Goal: Information Seeking & Learning: Find specific page/section

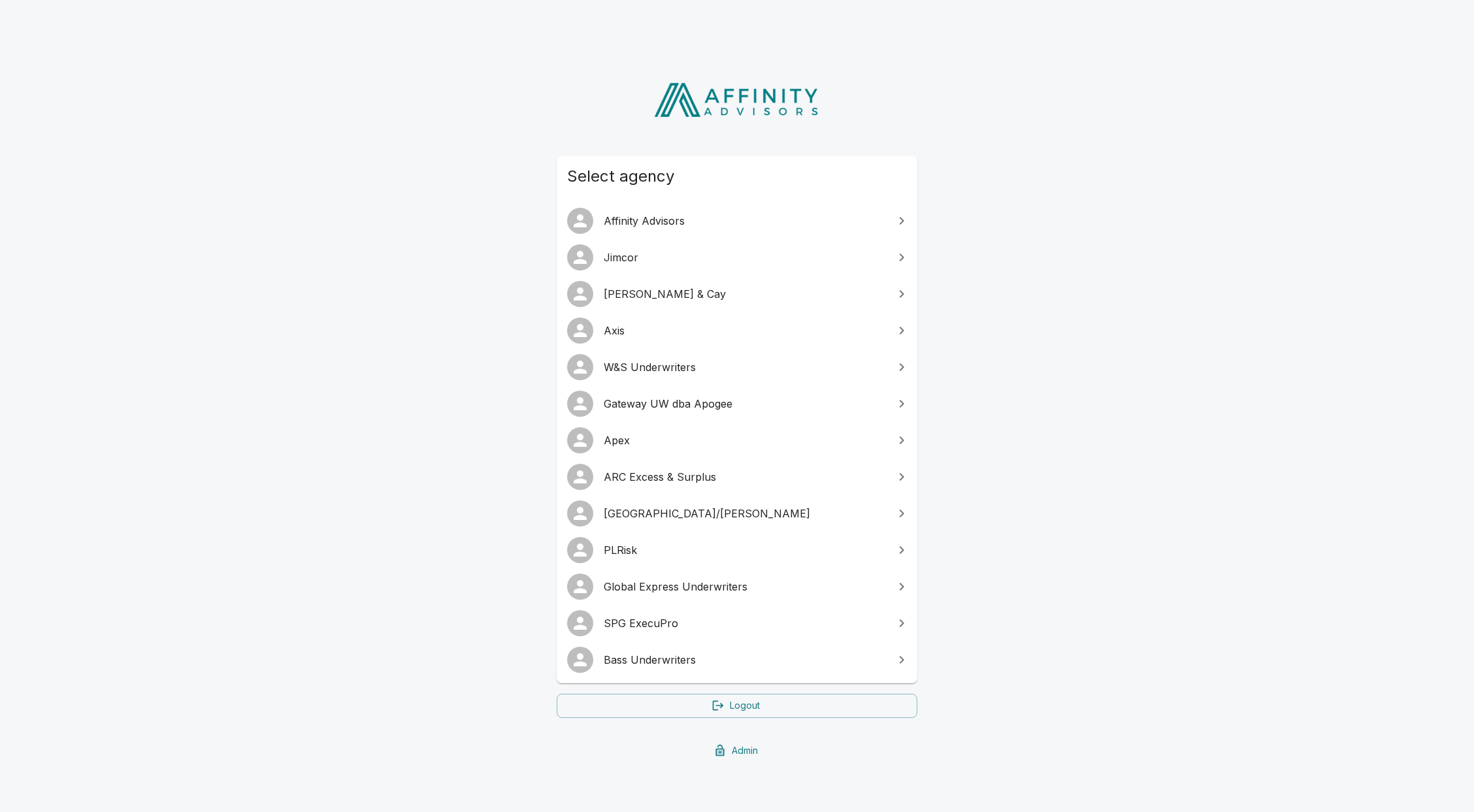
click at [738, 585] on span "Global Express Underwriters" at bounding box center [744, 586] width 282 height 16
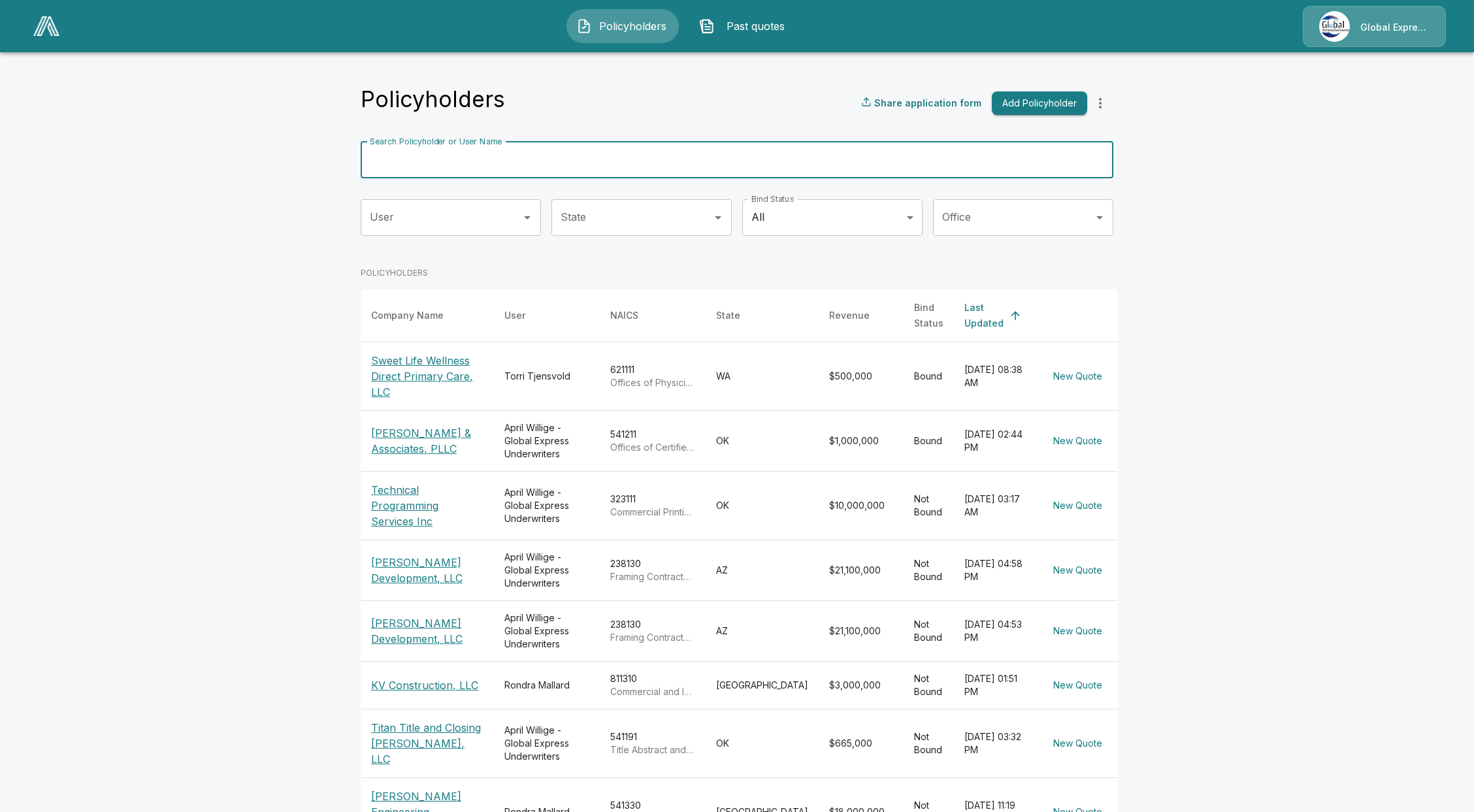
click at [444, 150] on input "Search Policyholder or User Name" at bounding box center [729, 159] width 738 height 36
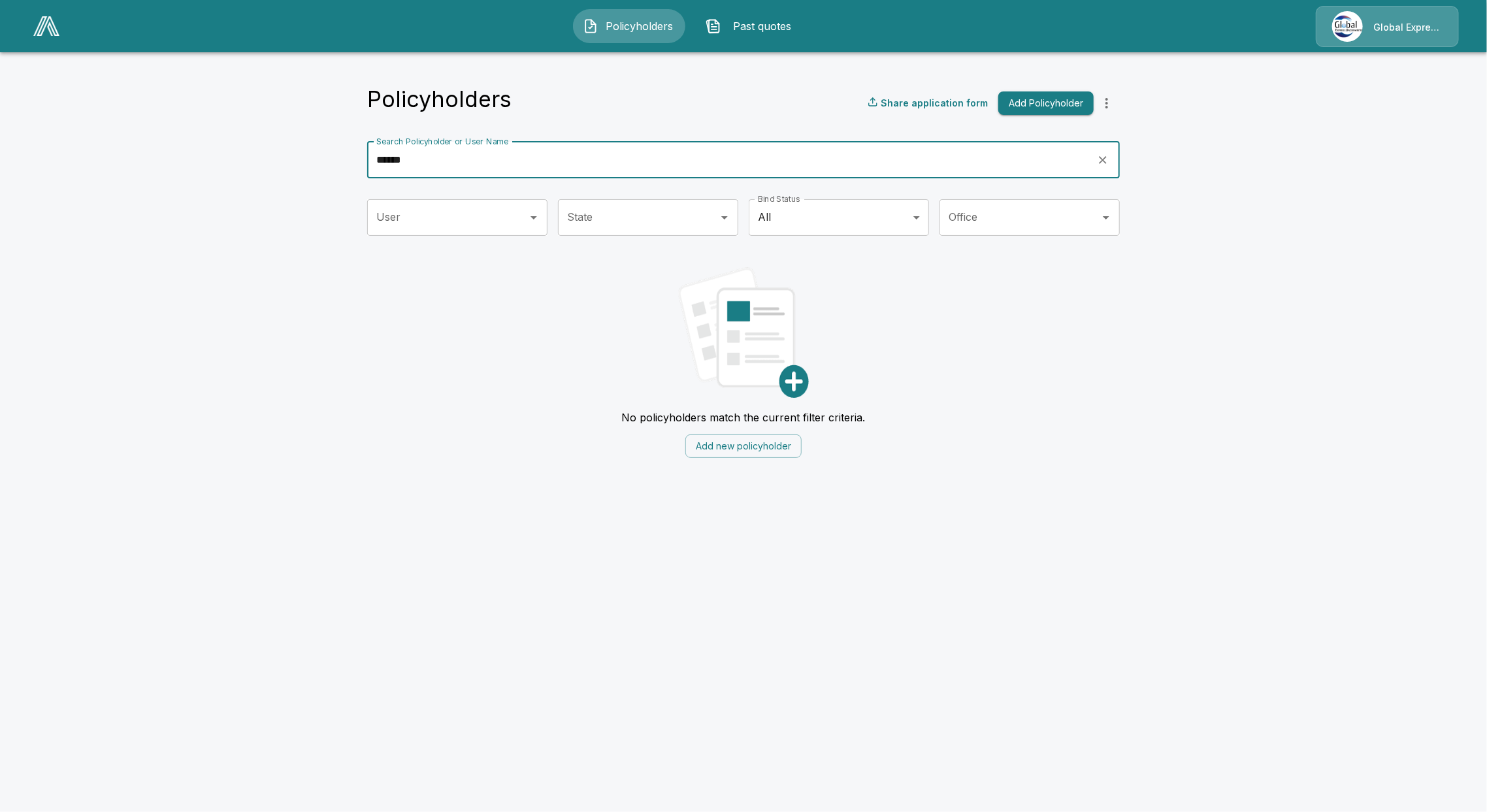
click at [386, 159] on input "******" at bounding box center [728, 159] width 721 height 36
type input "*"
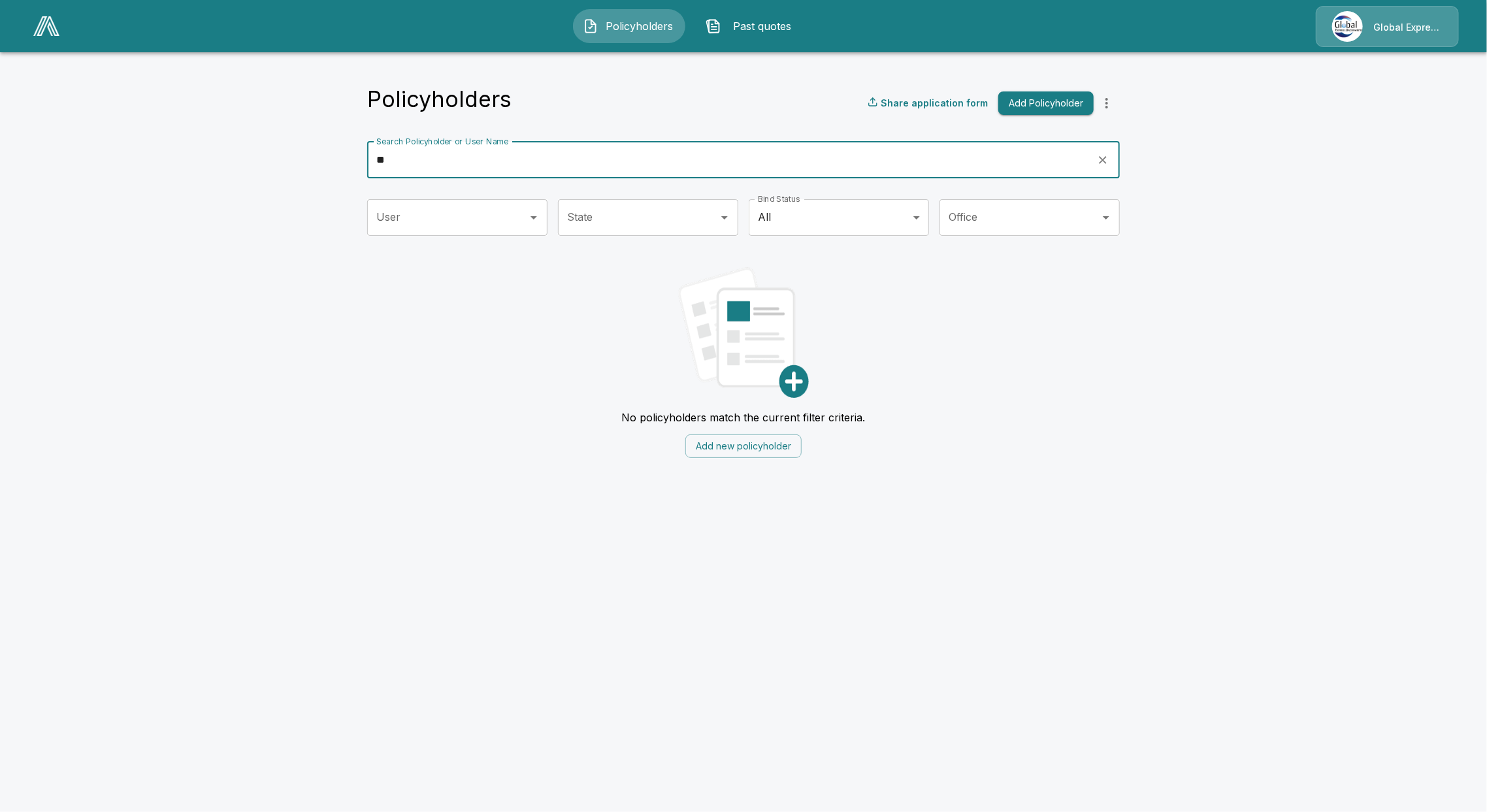
type input "*"
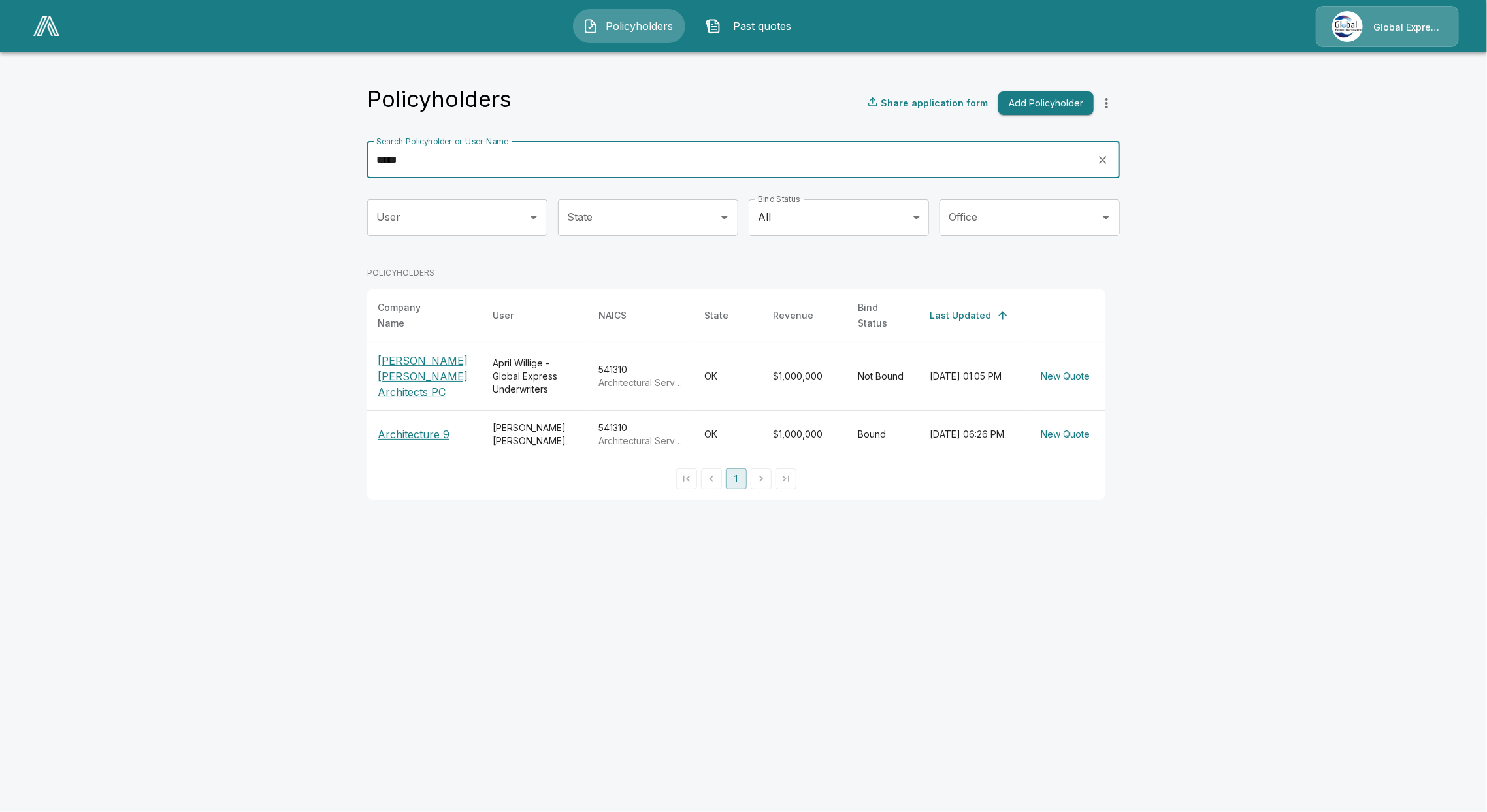
drag, startPoint x: 447, startPoint y: 149, endPoint x: 312, endPoint y: 150, distance: 135.0
click at [312, 150] on main "Policyholders Share application form Add Policyholder Search Policyholder or Us…" at bounding box center [744, 257] width 1487 height 515
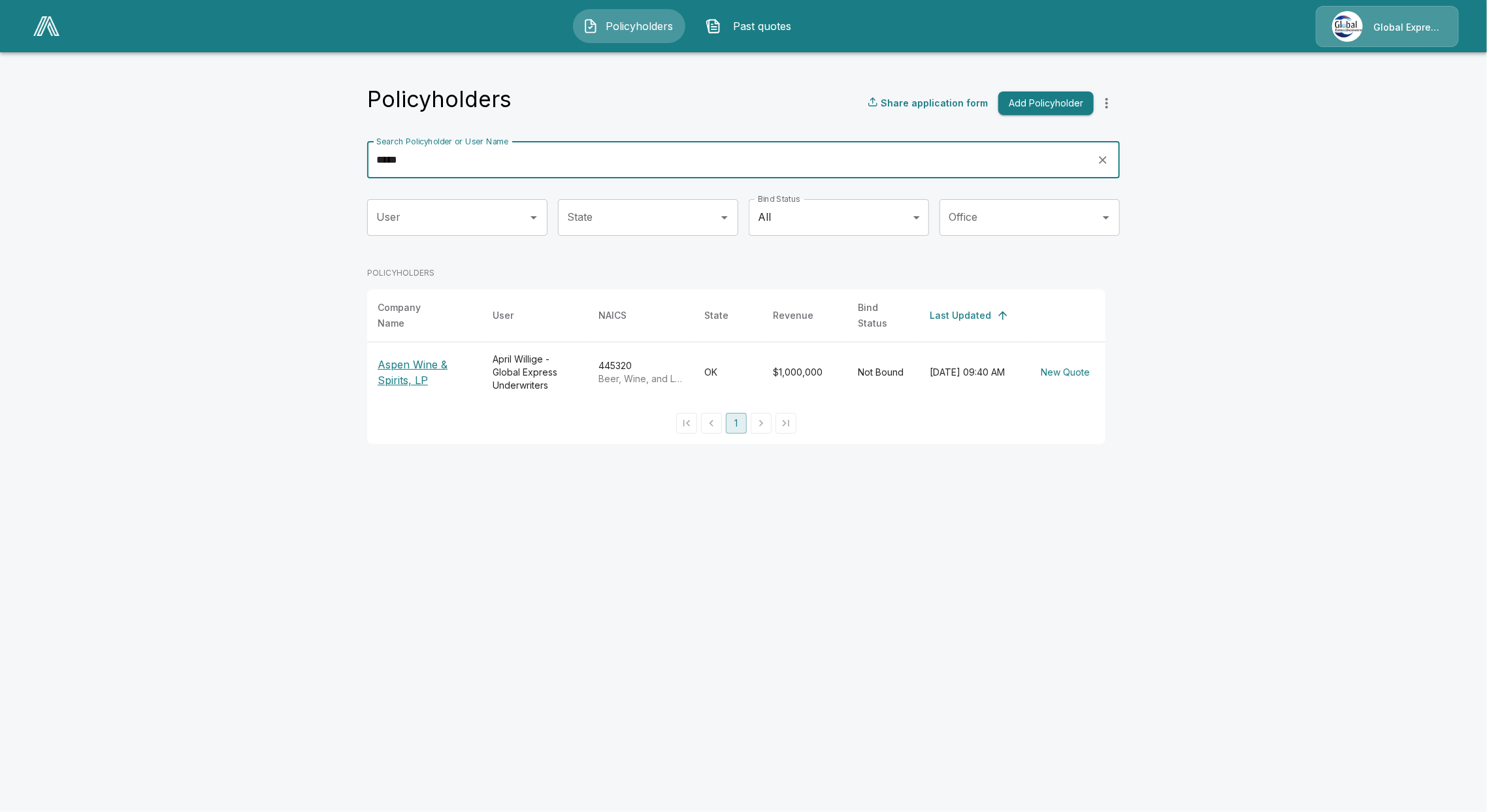
drag, startPoint x: 417, startPoint y: 155, endPoint x: 296, endPoint y: 156, distance: 121.0
click at [298, 163] on main "Policyholders Share application form Add Policyholder Search Policyholder or Us…" at bounding box center [744, 230] width 1487 height 460
drag, startPoint x: 446, startPoint y: 151, endPoint x: 314, endPoint y: 143, distance: 132.2
click at [342, 165] on main "Policyholders Share application form Add Policyholder Search Policyholder or Us…" at bounding box center [744, 230] width 1487 height 460
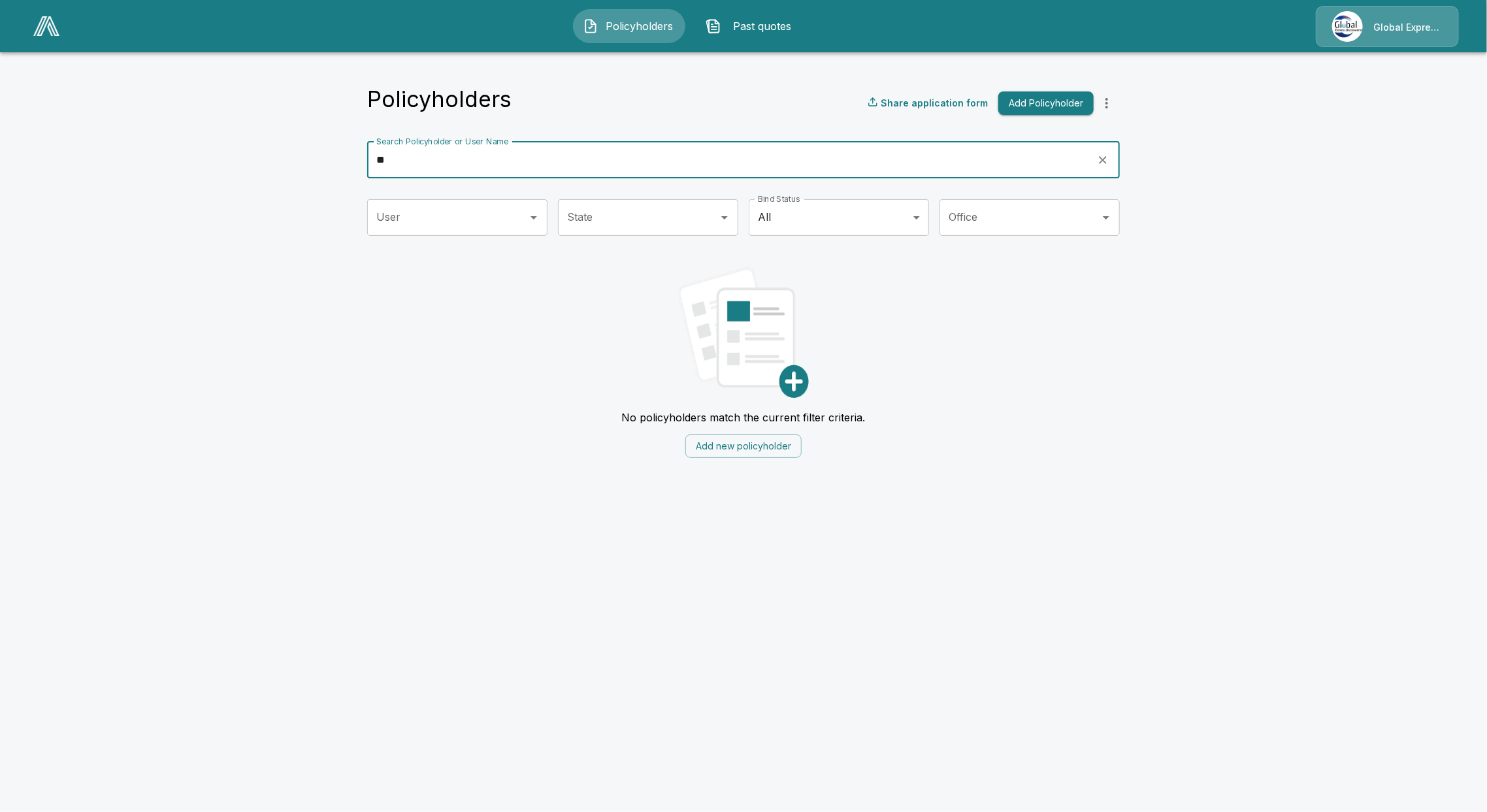
type input "*"
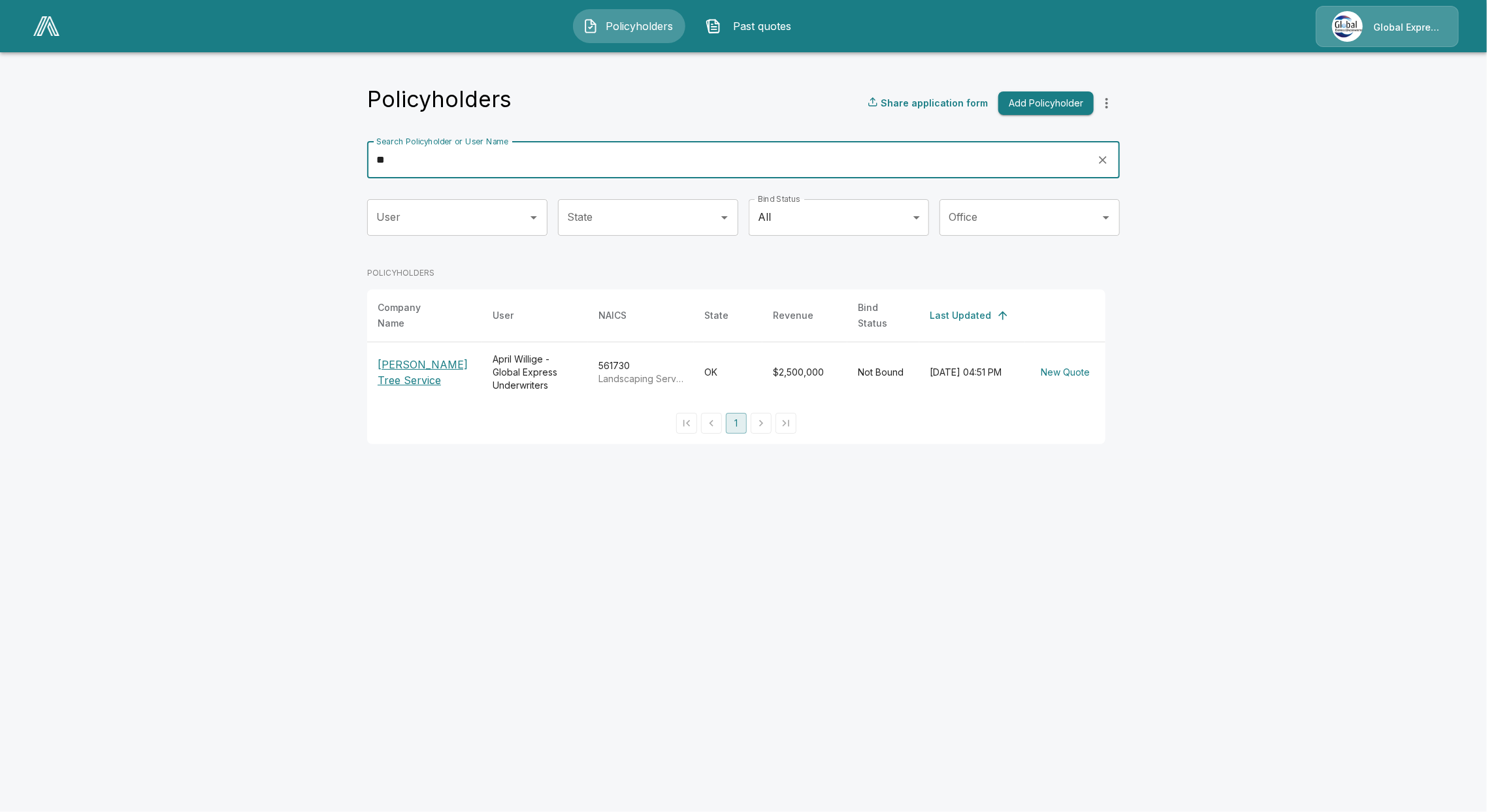
type input "*"
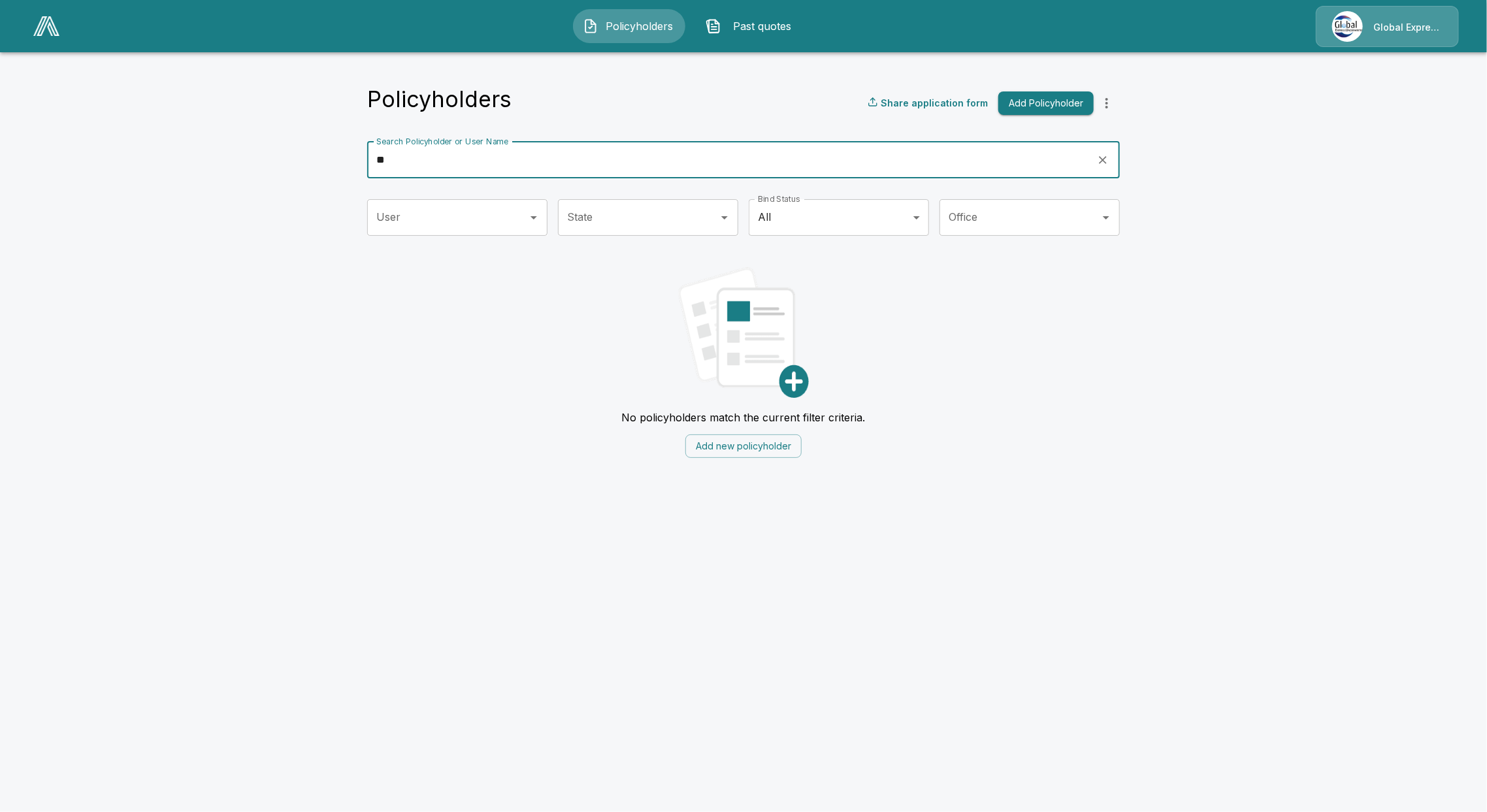
type input "*"
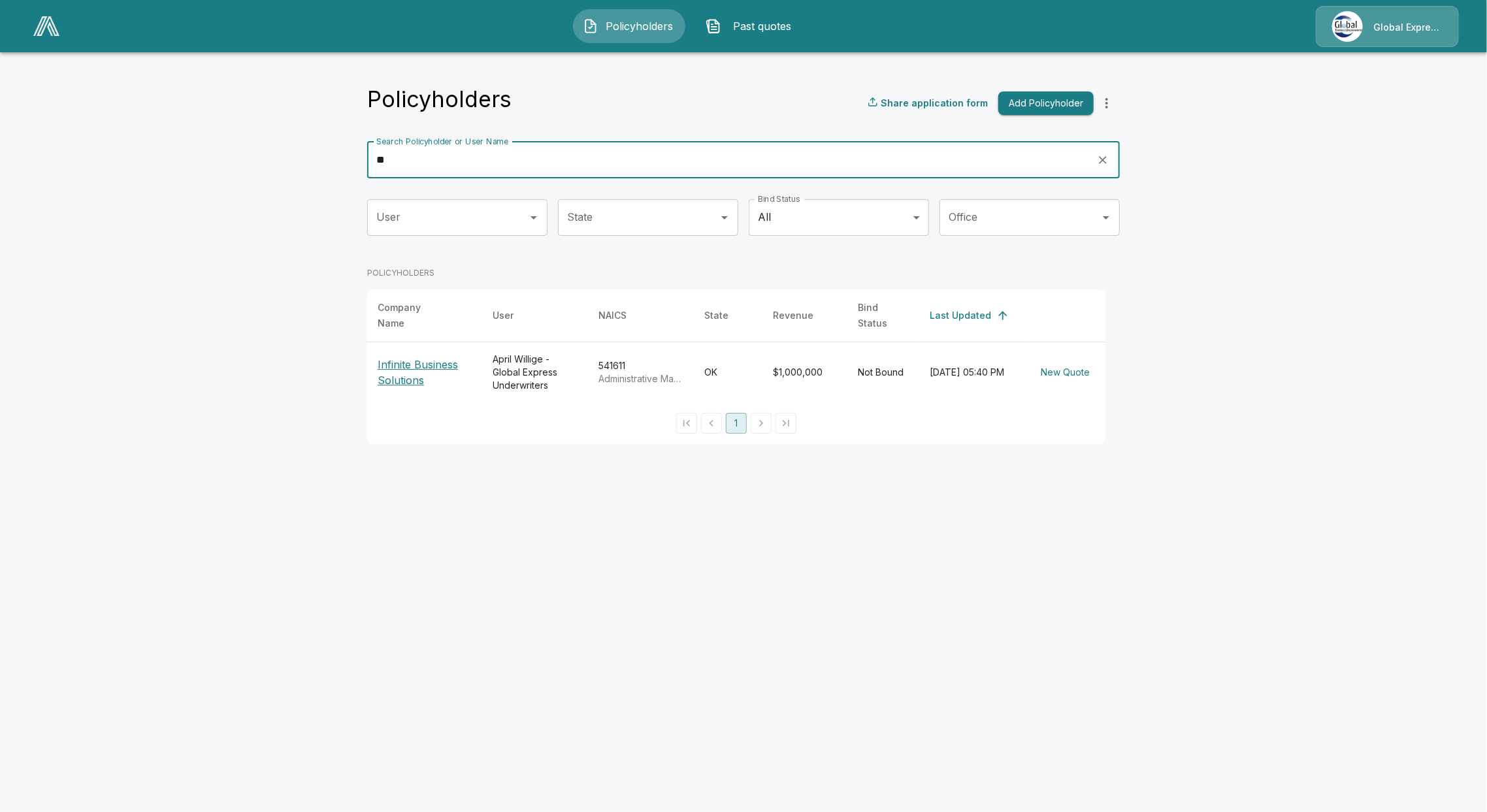
type input "*"
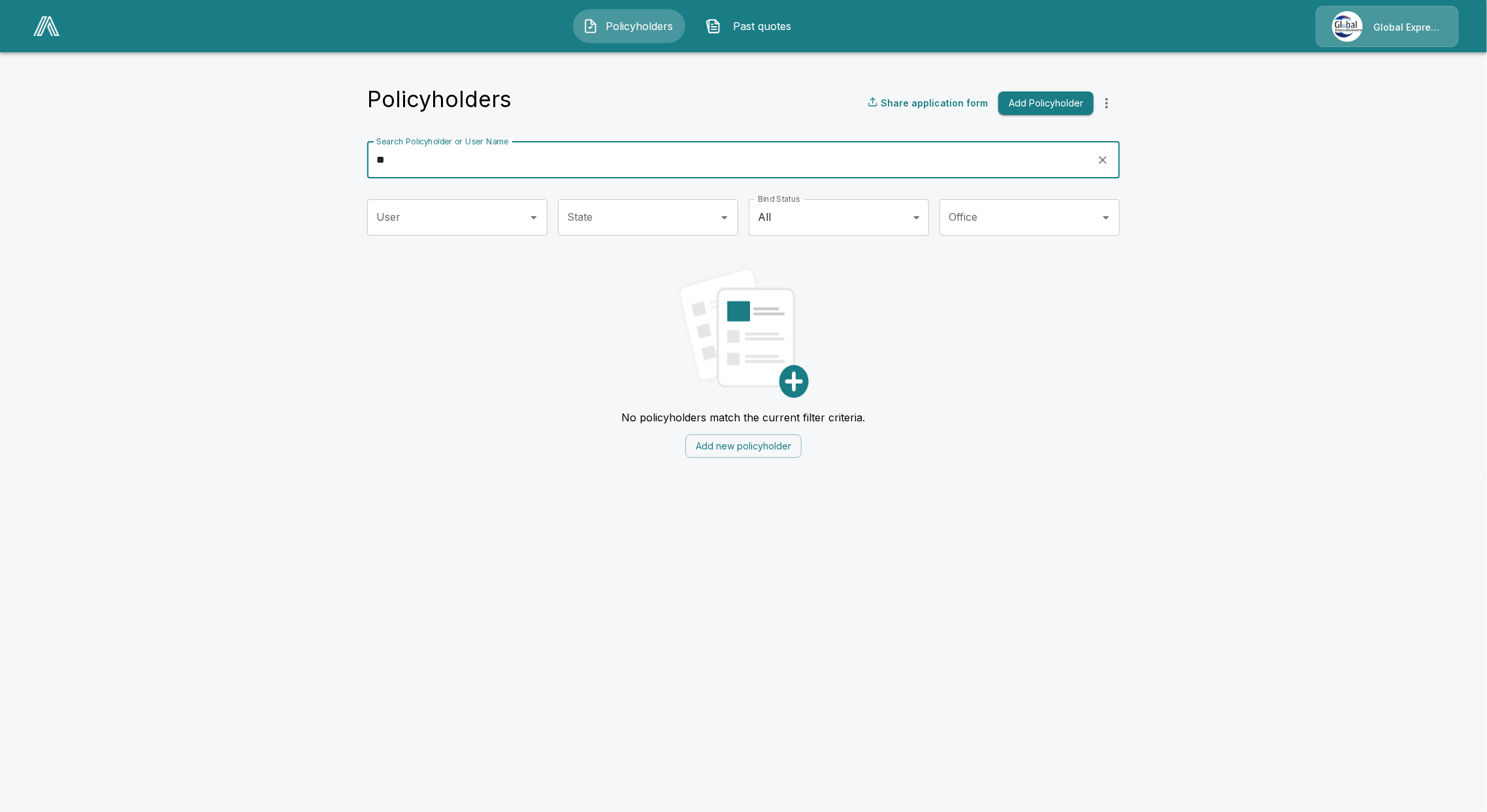
type input "*"
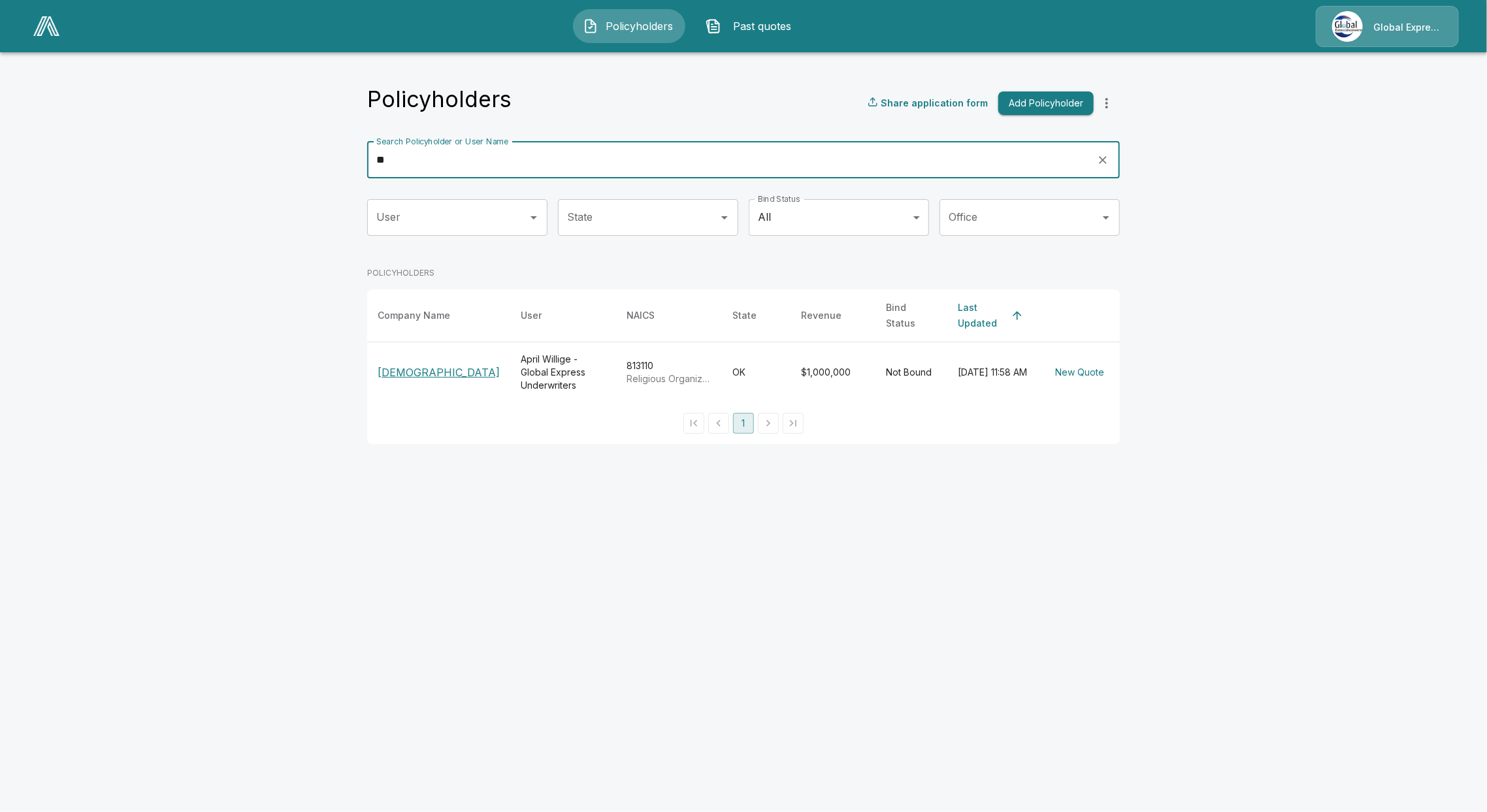
type input "*"
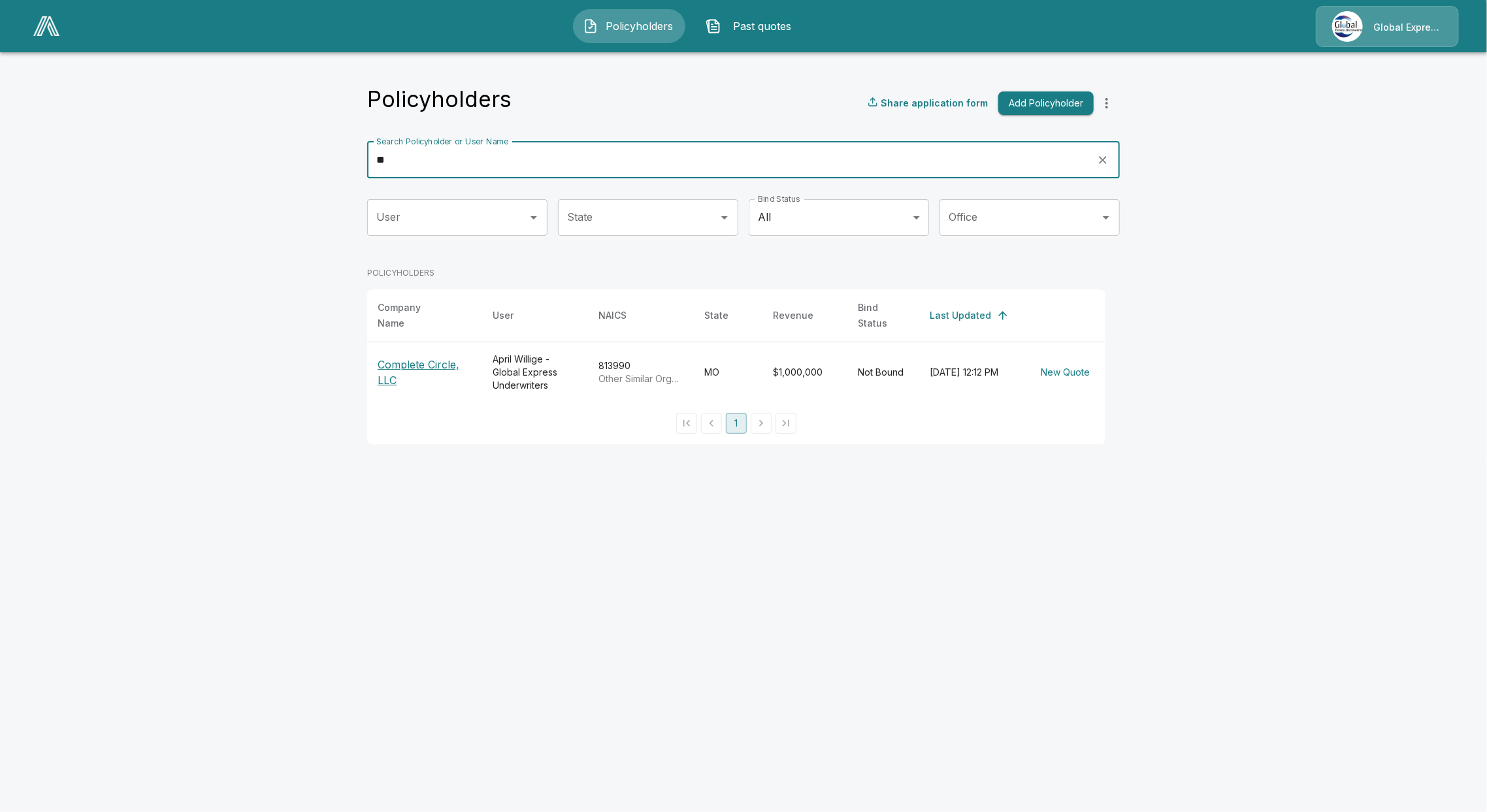
type input "*"
drag, startPoint x: 427, startPoint y: 159, endPoint x: 354, endPoint y: 151, distance: 73.4
click at [354, 151] on div "Policyholders Share application form Add Policyholder Search Policyholder or Us…" at bounding box center [744, 250] width 784 height 403
type input "*"
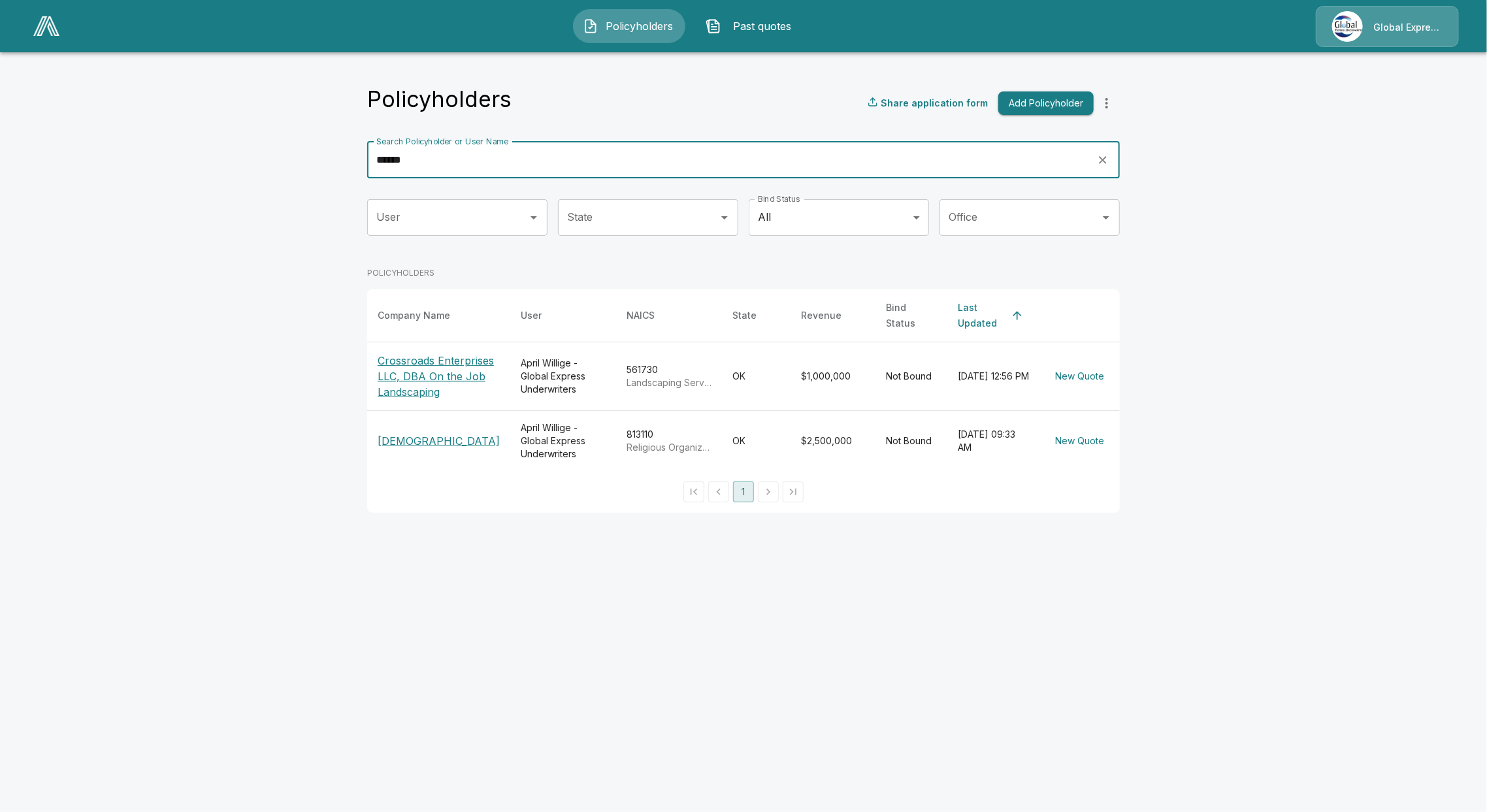
type input "******"
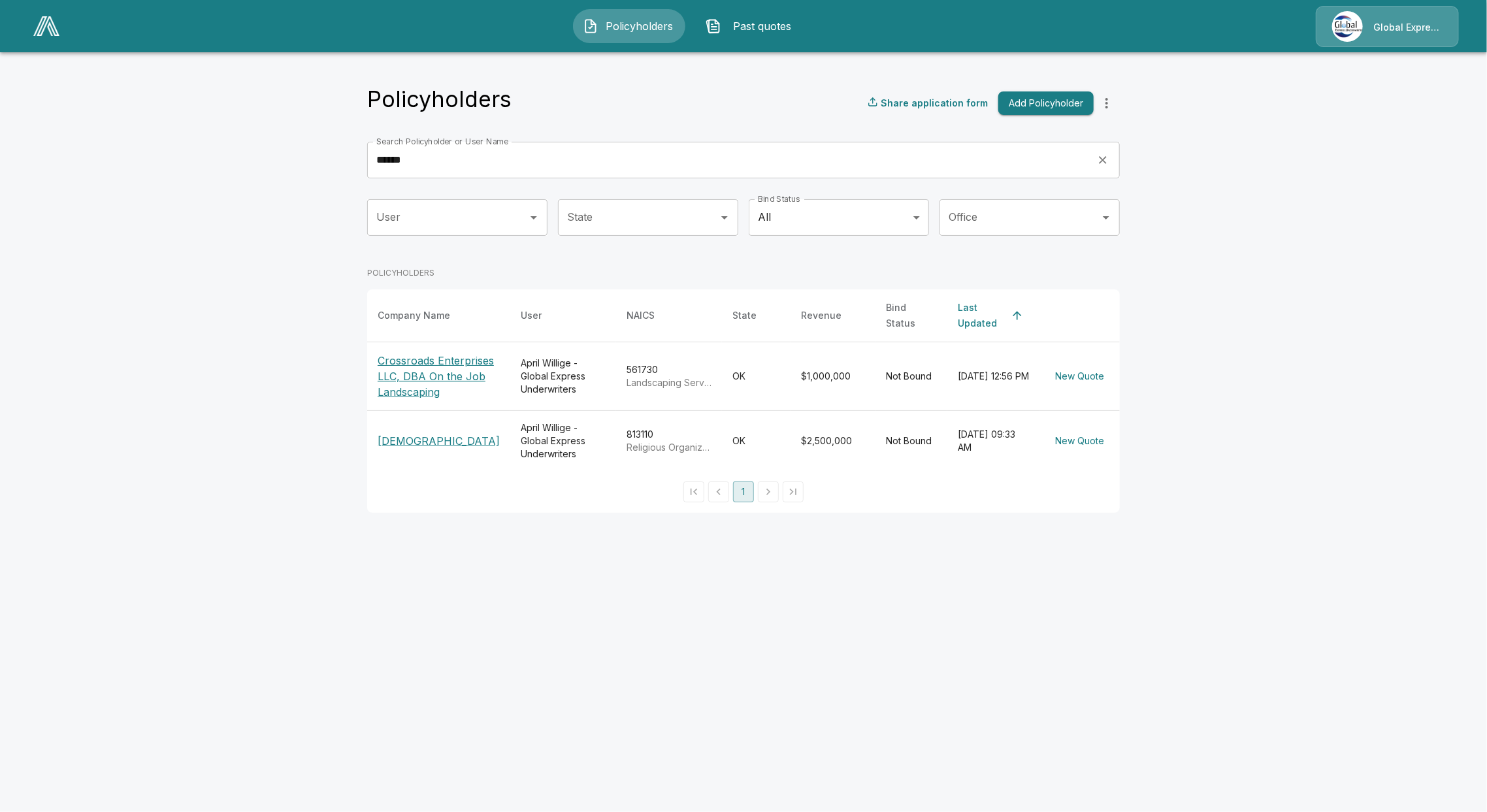
click at [406, 448] on p "Crossroads Baptist Church" at bounding box center [439, 441] width 122 height 16
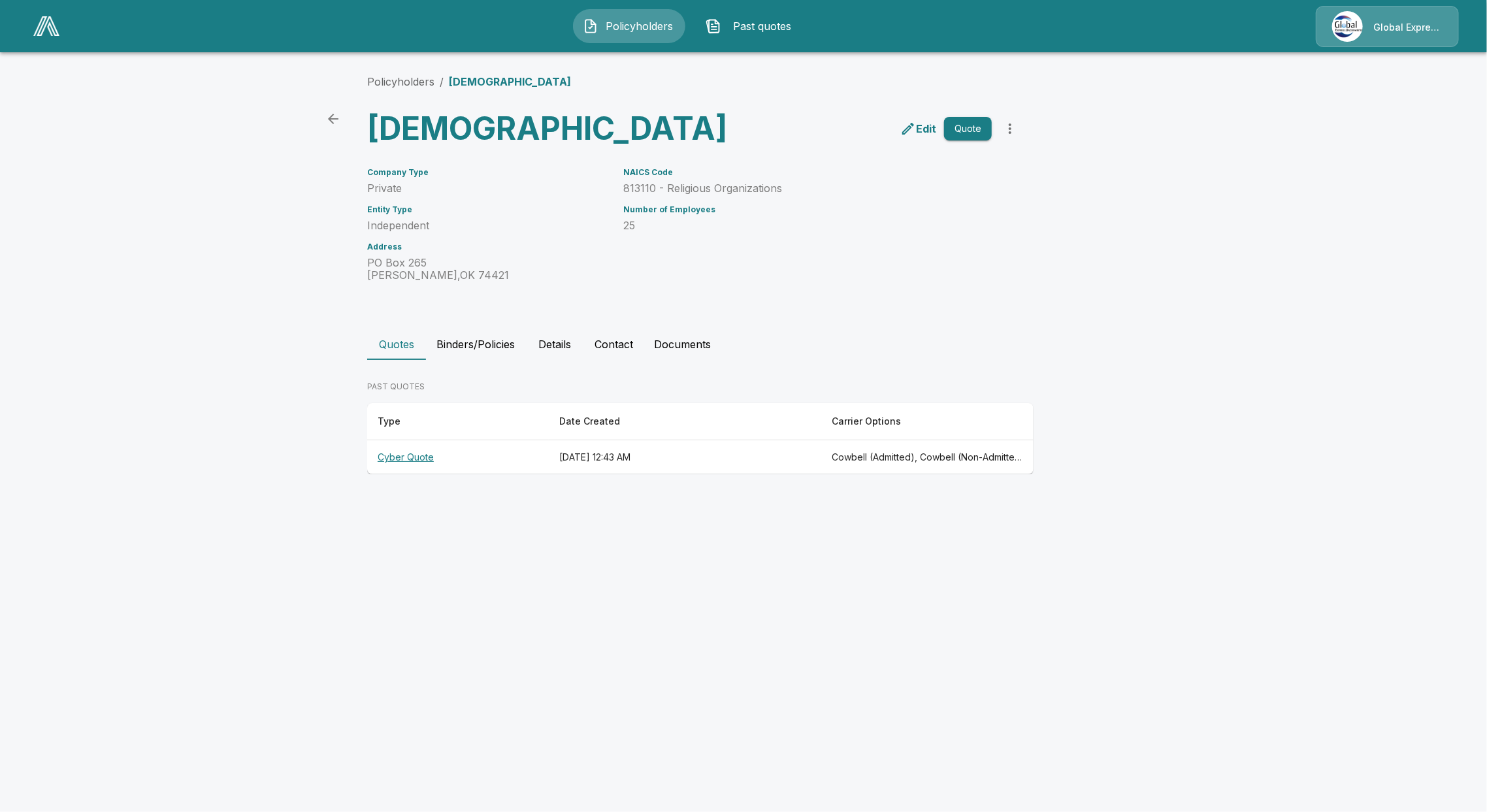
click at [331, 114] on icon "back" at bounding box center [333, 119] width 16 height 16
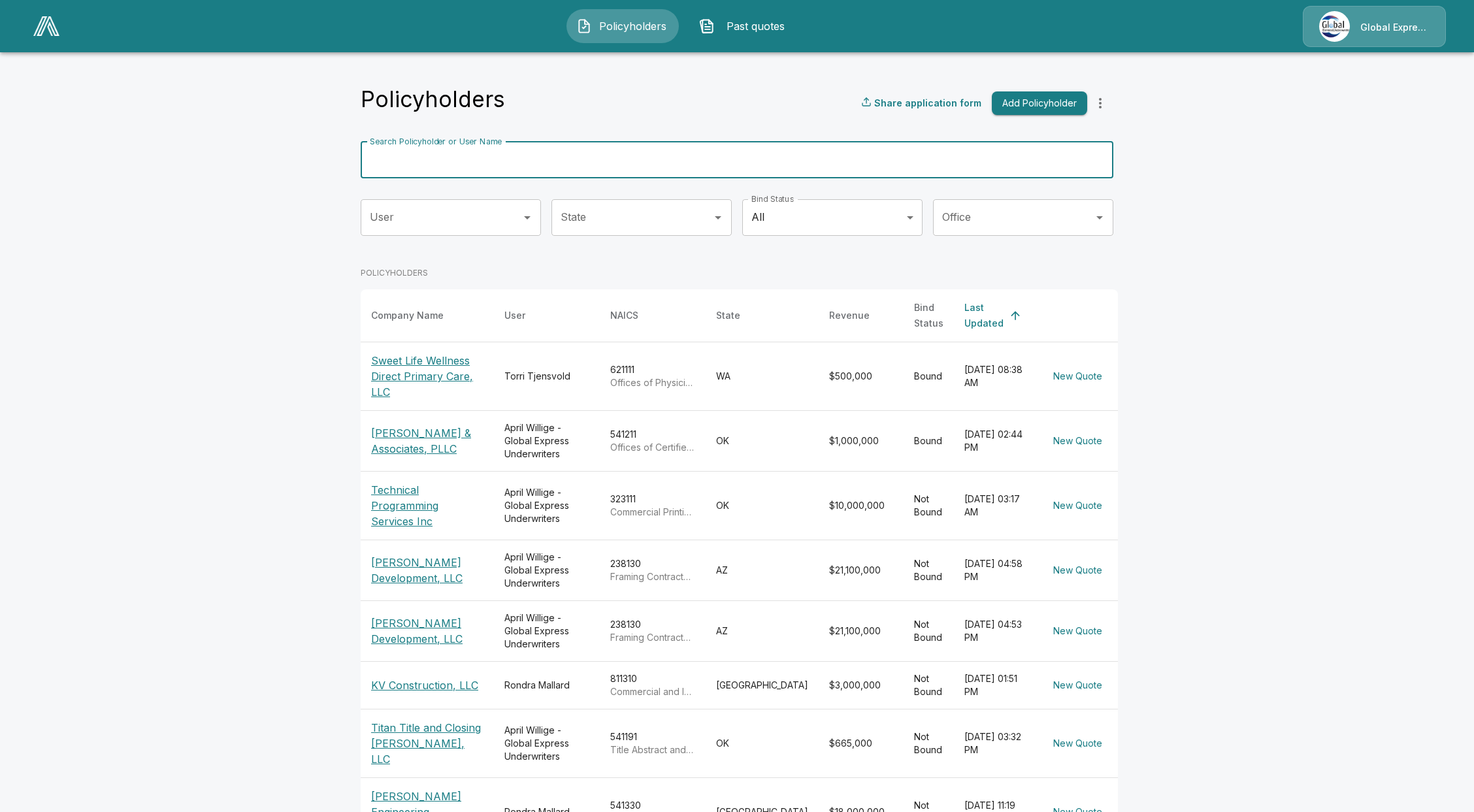
click at [439, 162] on input "Search Policyholder or User Name" at bounding box center [729, 159] width 738 height 36
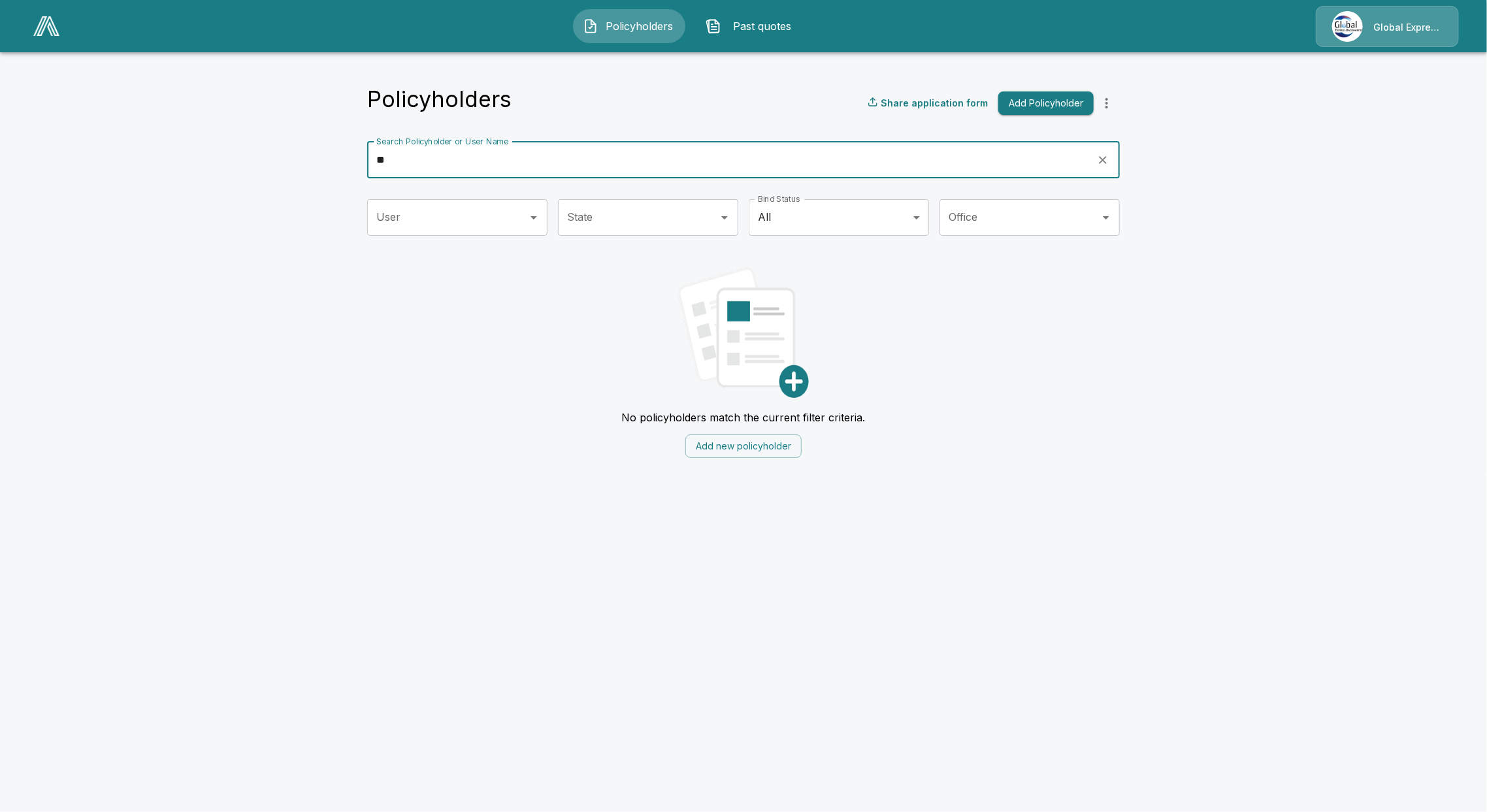
type input "*"
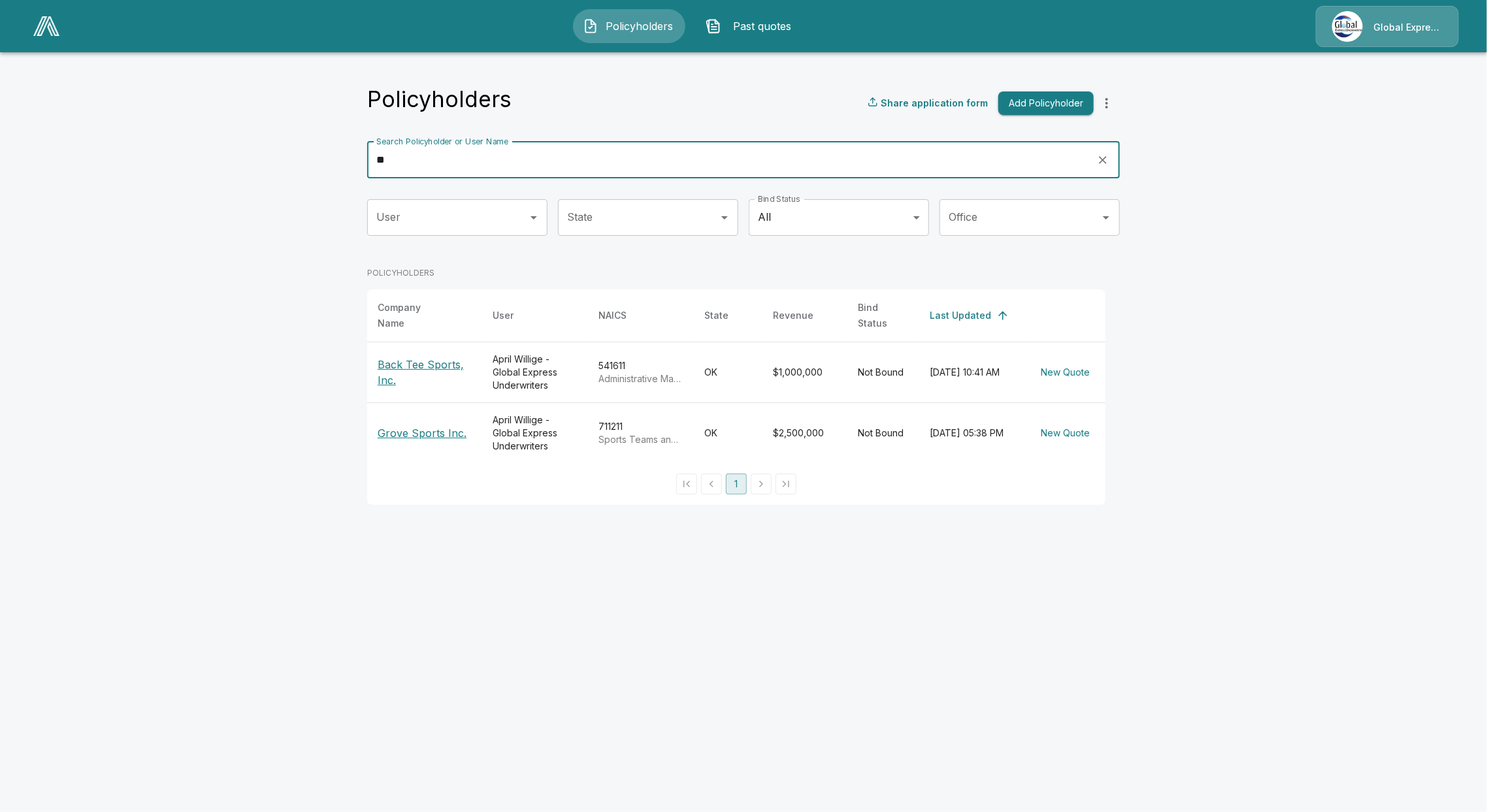
type input "*"
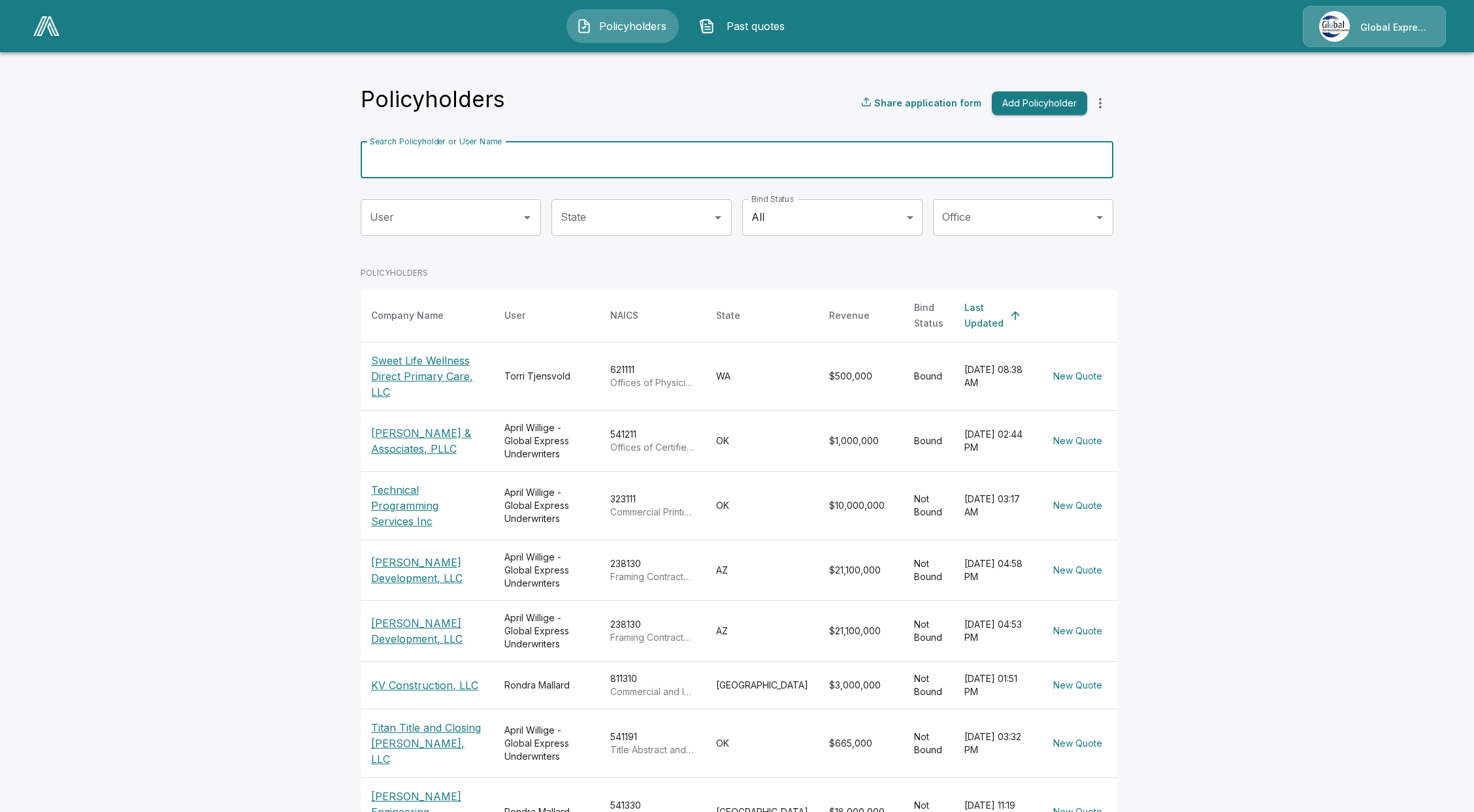
type input "*"
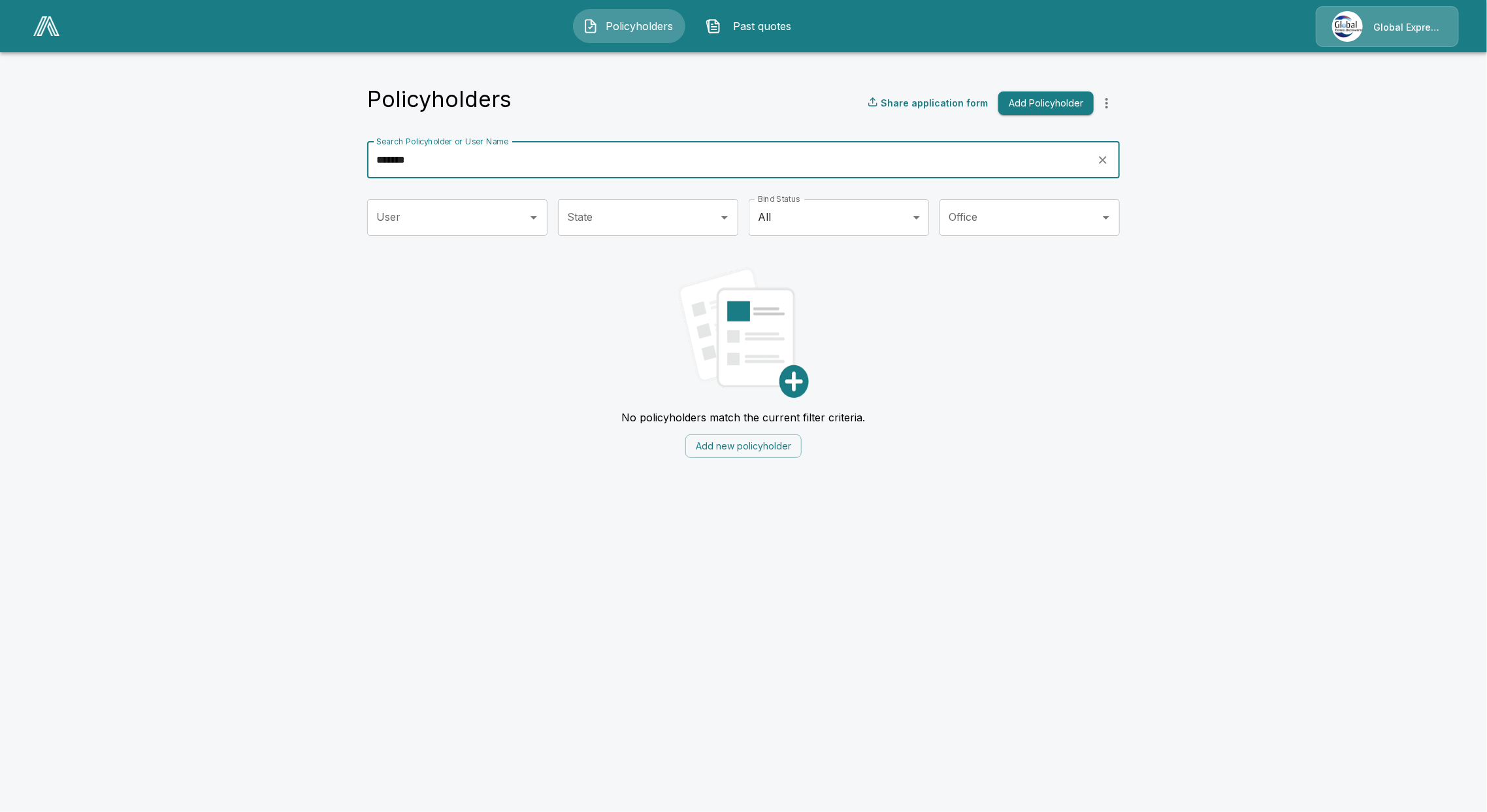
type input "*******"
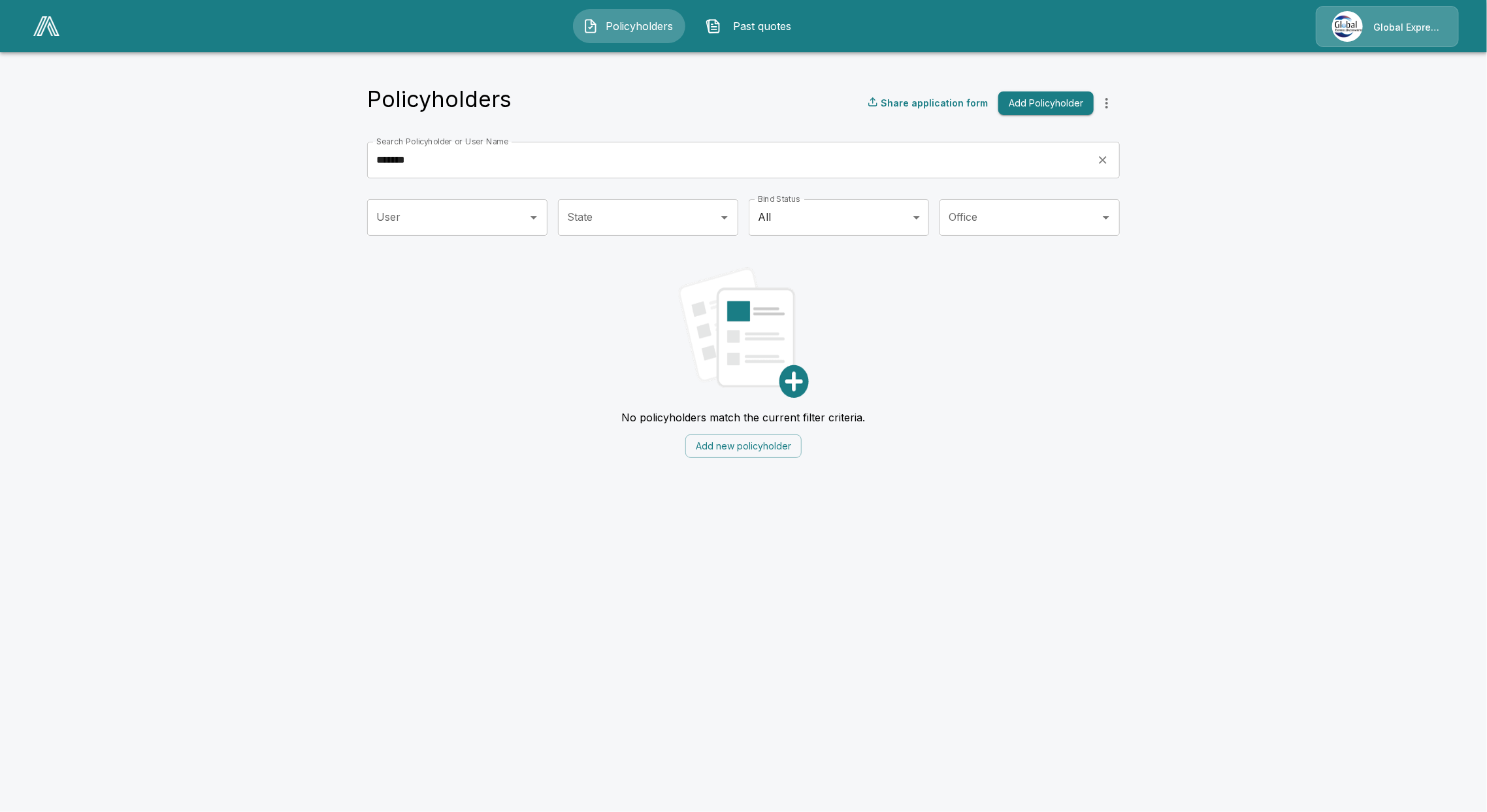
click at [36, 23] on img at bounding box center [47, 26] width 26 height 20
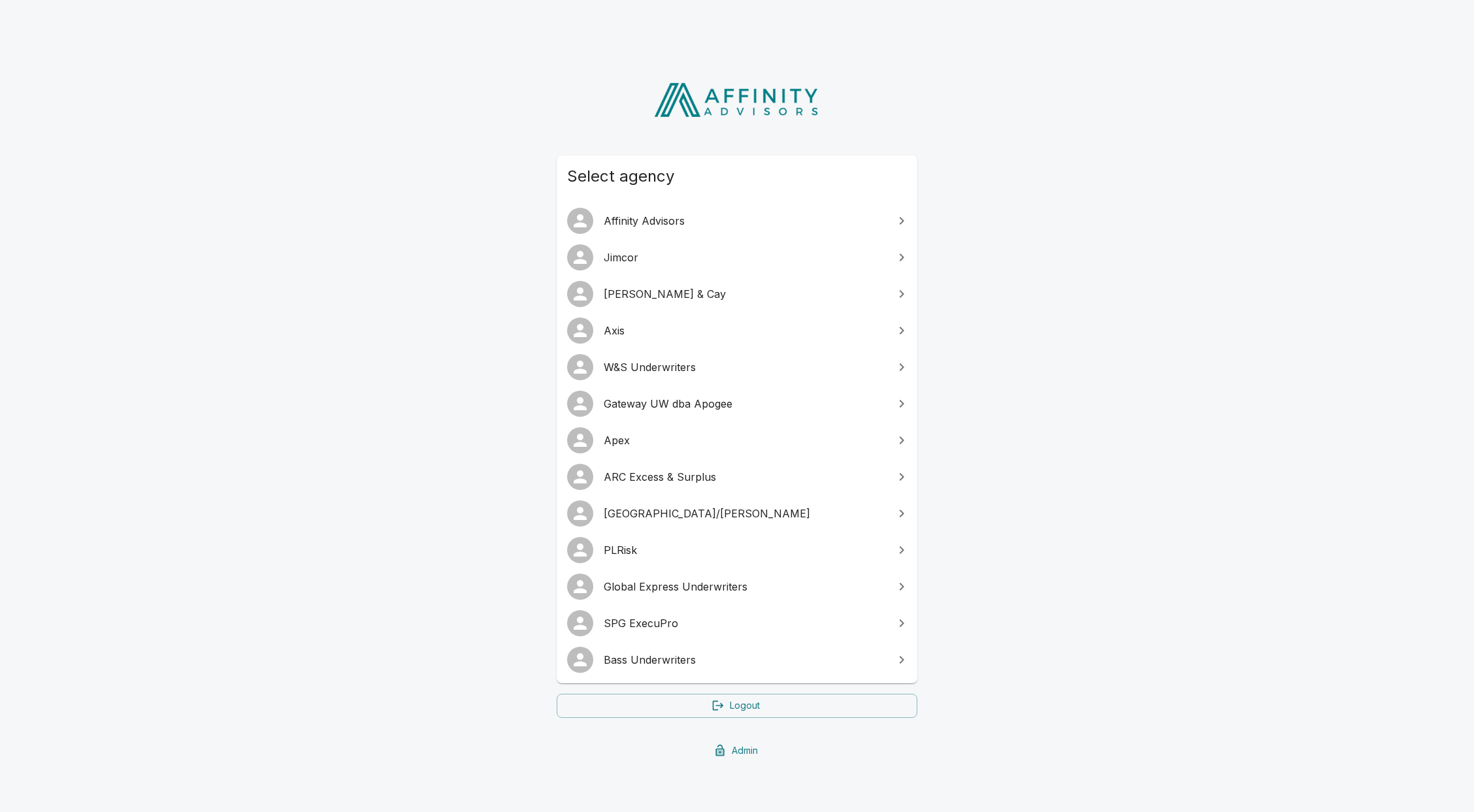
click at [638, 478] on span "ARC Excess & Surplus" at bounding box center [744, 476] width 282 height 16
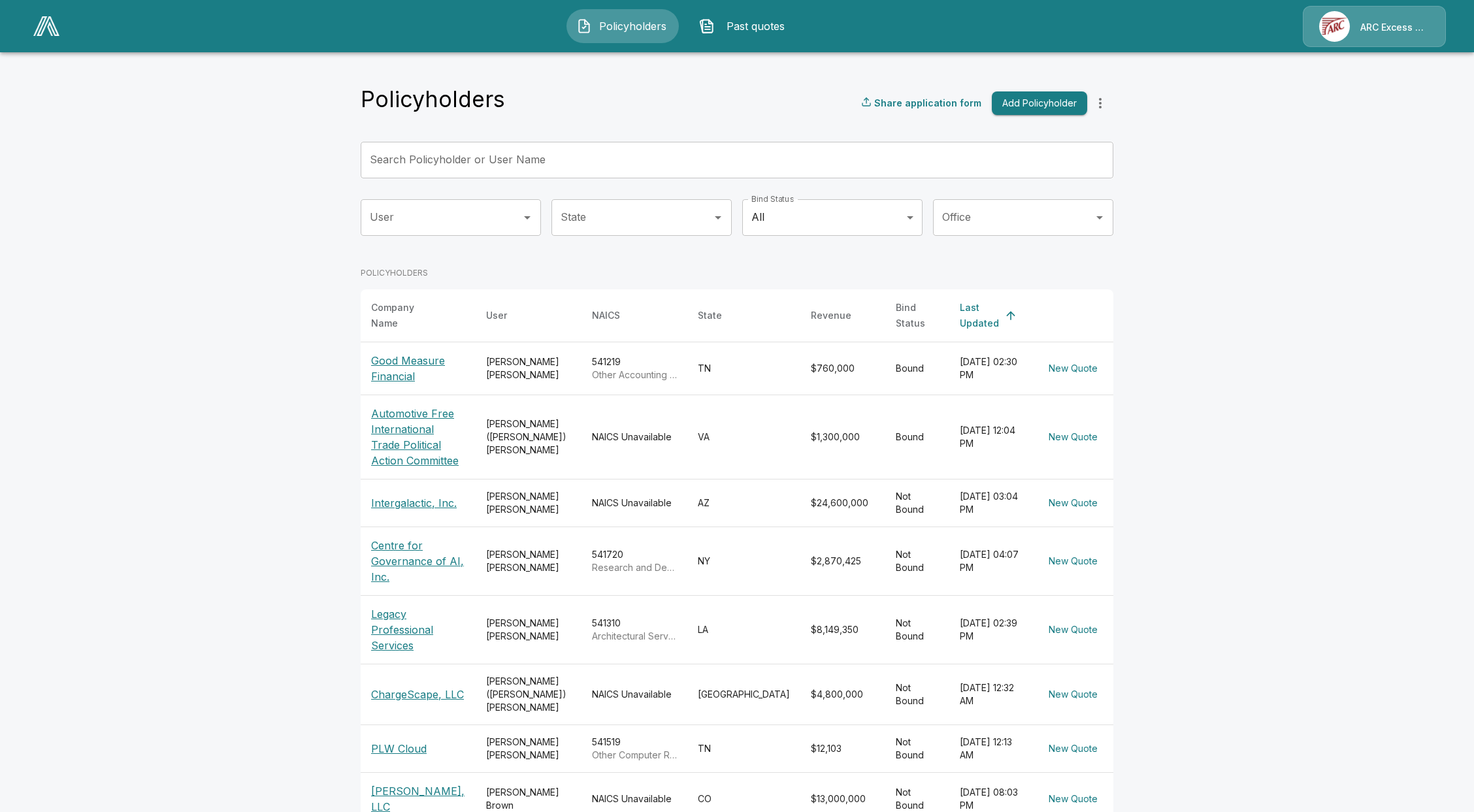
click at [757, 34] on button "Past quotes" at bounding box center [746, 25] width 113 height 34
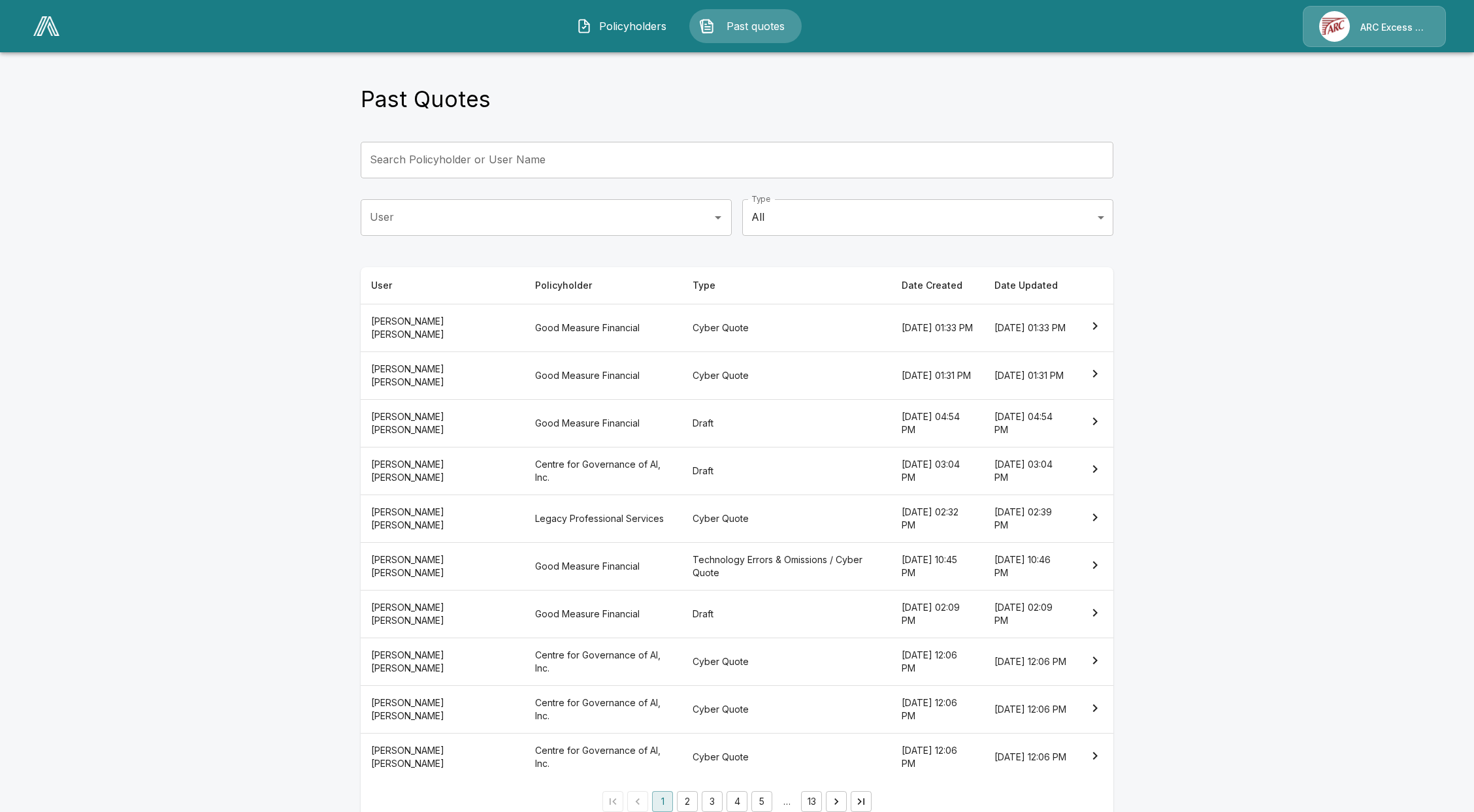
click at [628, 34] on button "Policyholders" at bounding box center [623, 25] width 113 height 34
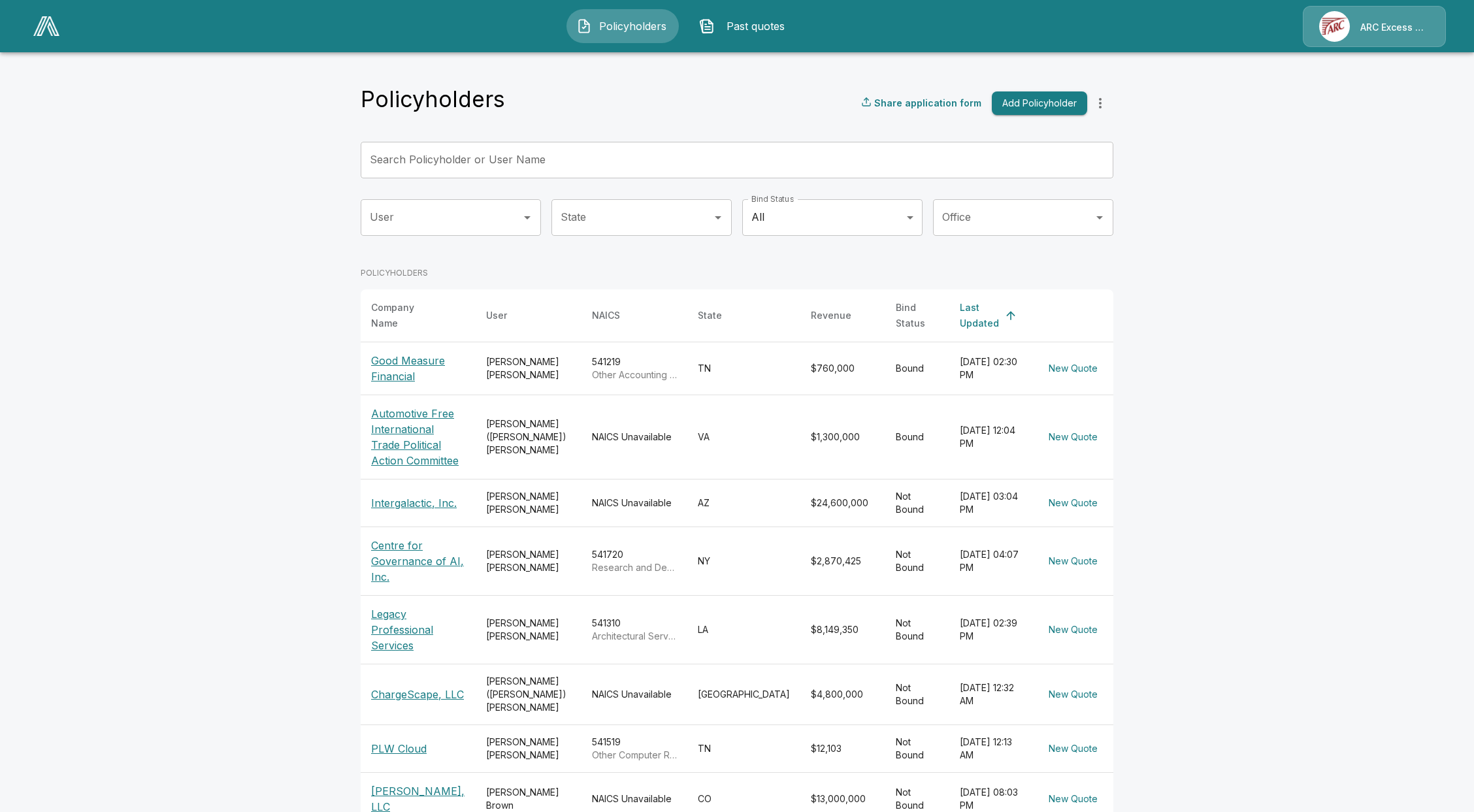
click at [661, 102] on div "Policyholders Share application form Add Policyholder" at bounding box center [737, 103] width 752 height 35
click at [40, 20] on img at bounding box center [47, 26] width 26 height 20
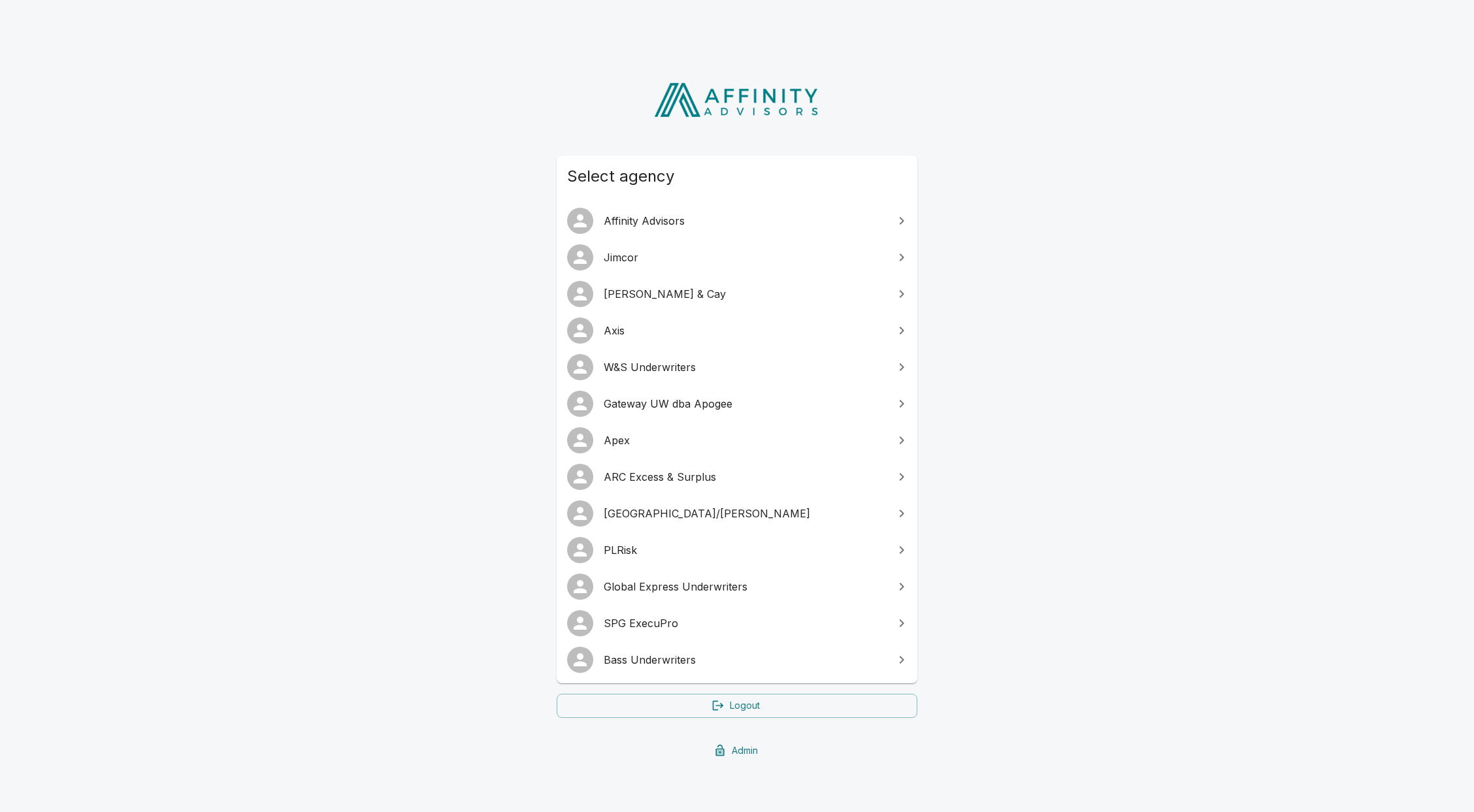
click at [737, 251] on span "Jimcor" at bounding box center [744, 257] width 282 height 16
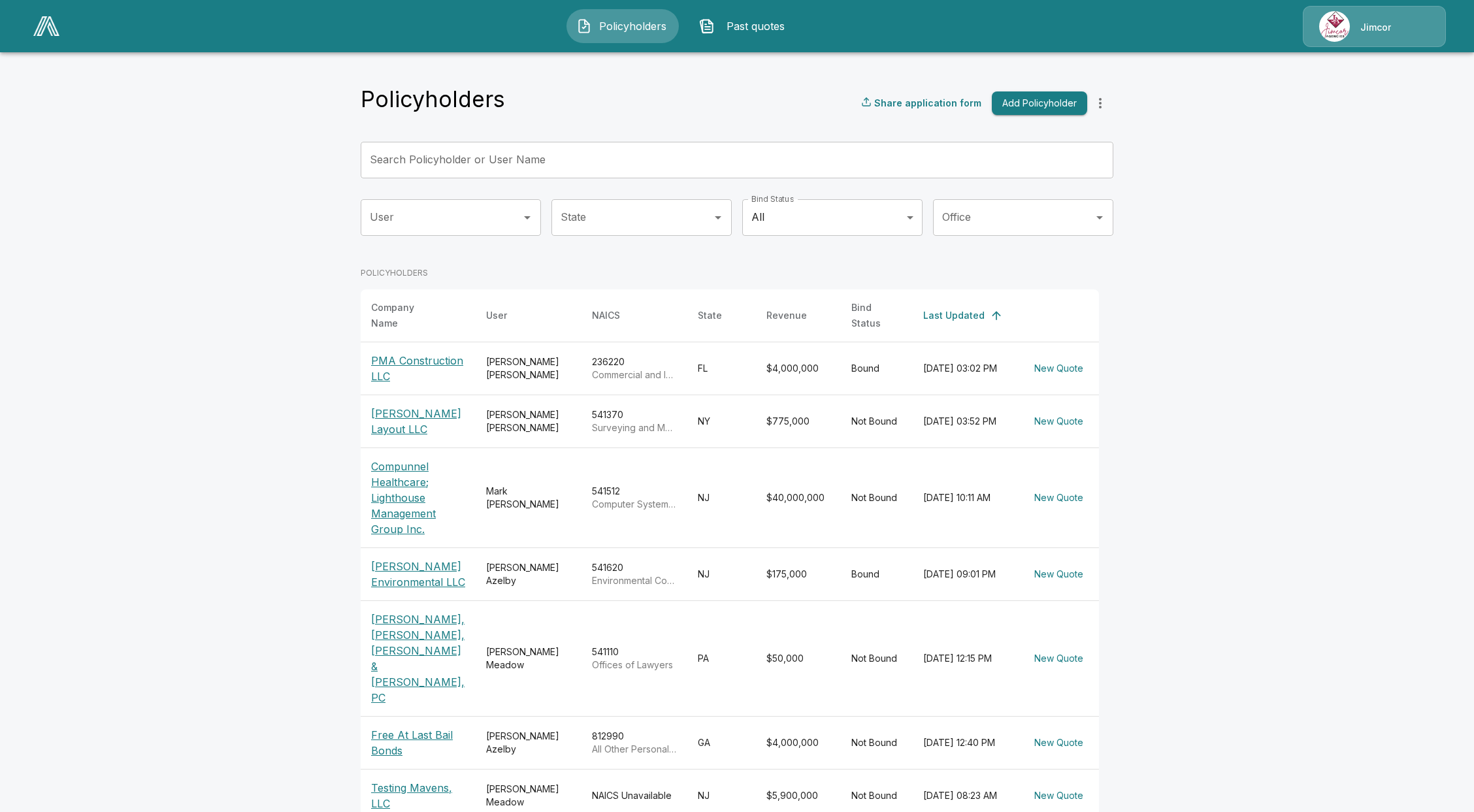
drag, startPoint x: 1383, startPoint y: 405, endPoint x: 1354, endPoint y: 405, distance: 29.0
click at [1384, 405] on main "Policyholders Share application form Add Policyholder Search Policyholder or Us…" at bounding box center [737, 524] width 1474 height 1048
click at [543, 164] on input "Search Policyholder or User Name" at bounding box center [729, 159] width 738 height 36
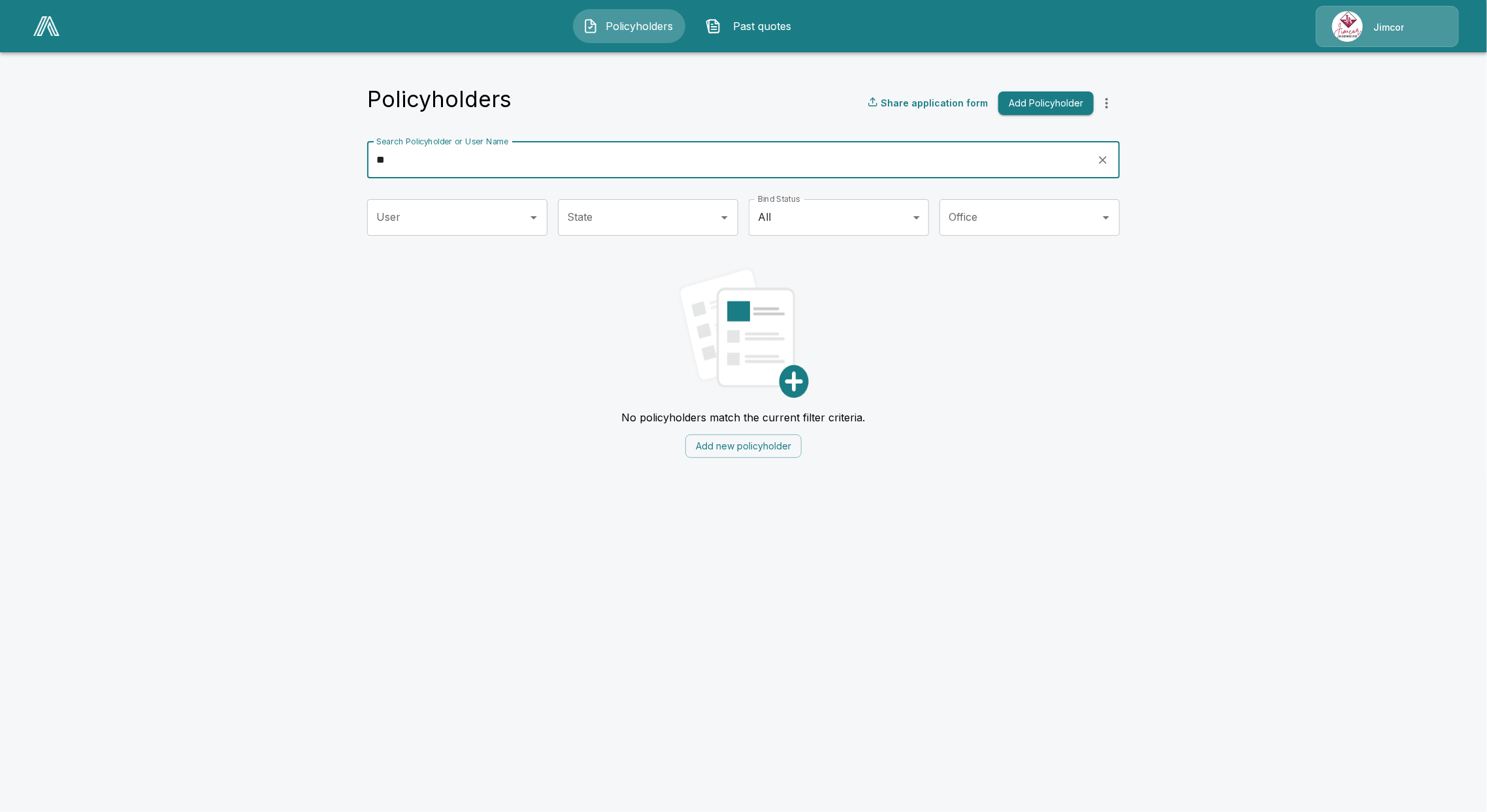
type input "*"
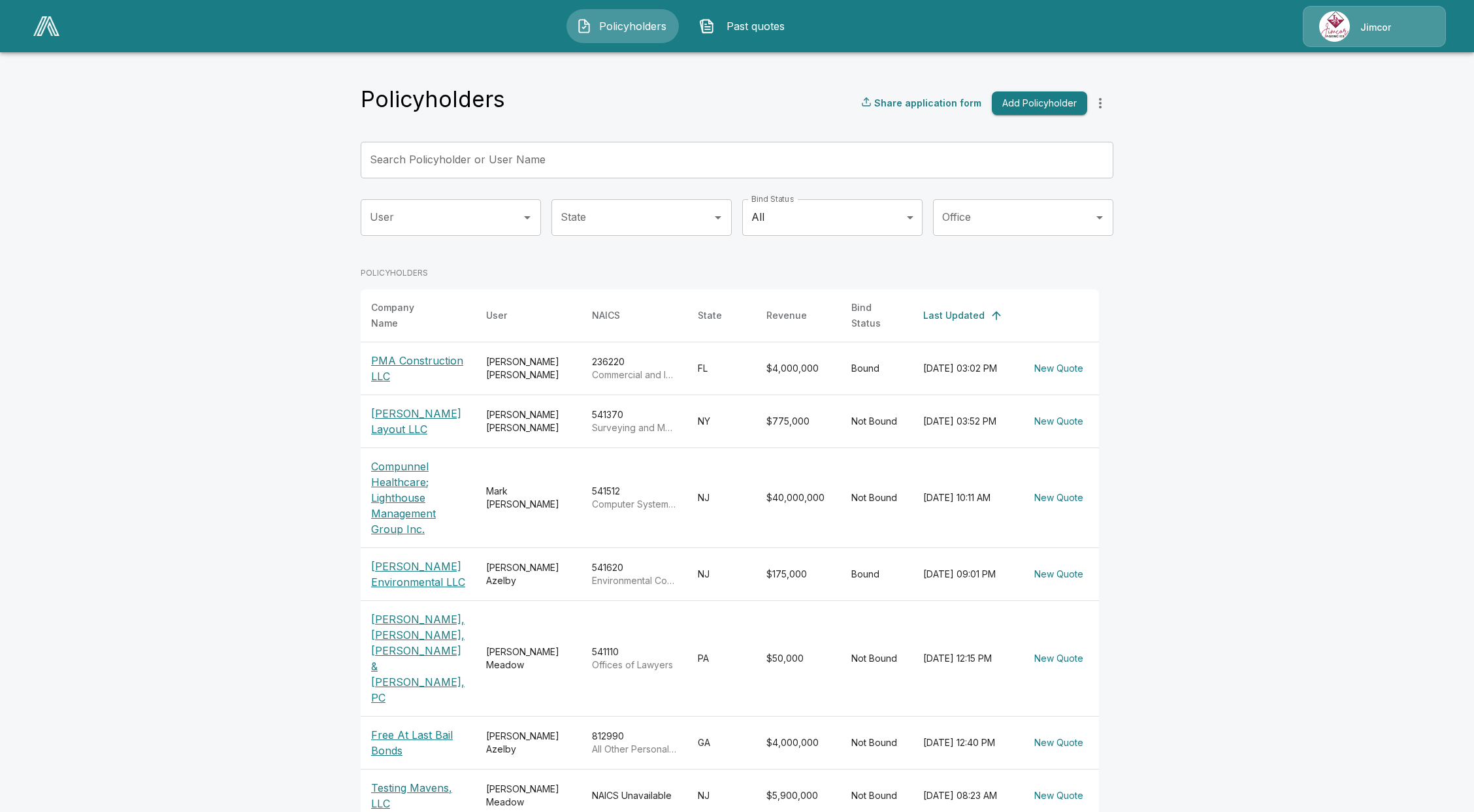
click at [108, 369] on main "Policyholders Share application form Add Policyholder Search Policyholder or Us…" at bounding box center [737, 524] width 1474 height 1048
drag, startPoint x: 483, startPoint y: 161, endPoint x: 484, endPoint y: 178, distance: 17.0
click at [483, 163] on input "Search Policyholder or User Name" at bounding box center [729, 159] width 738 height 36
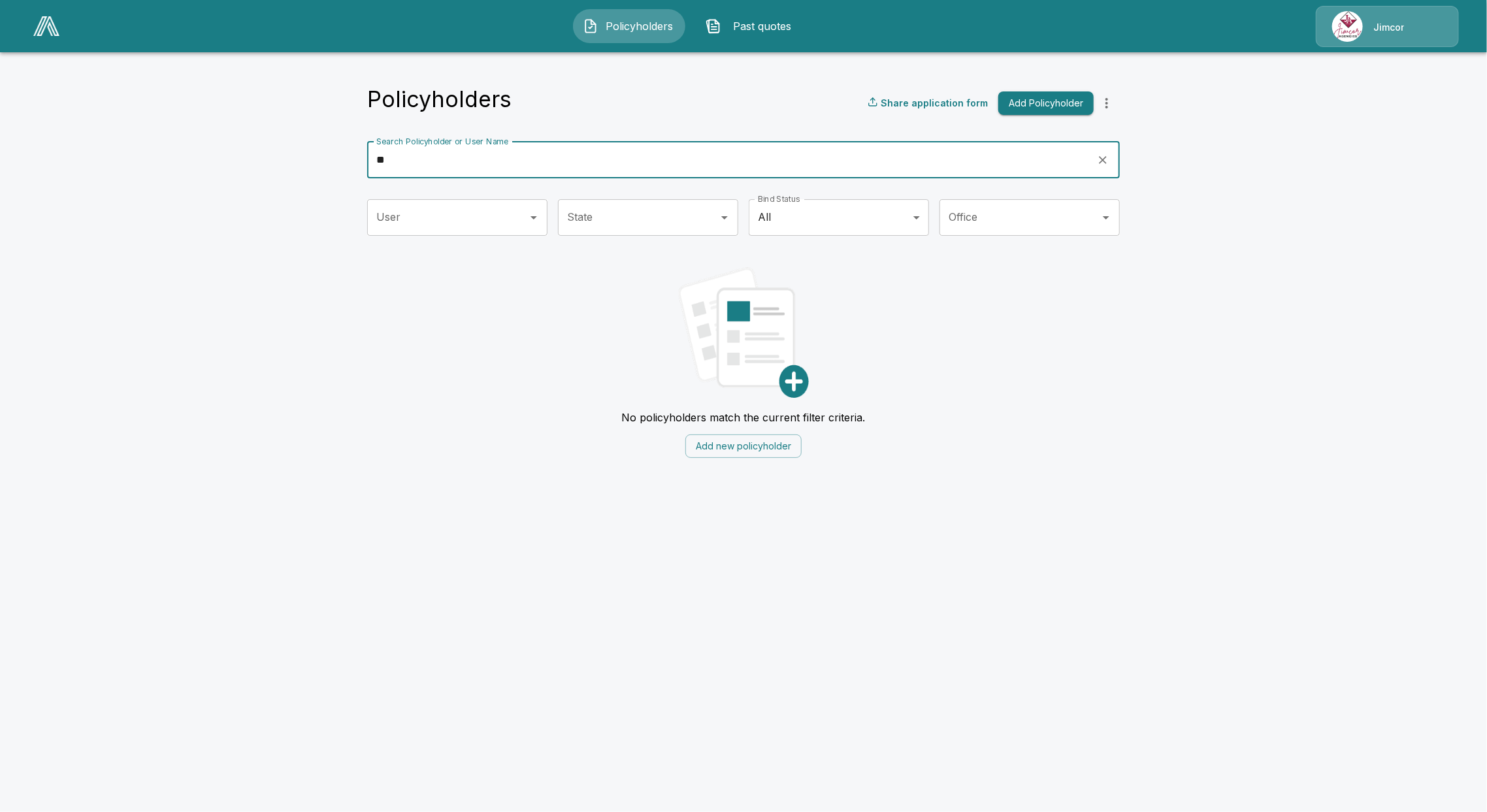
type input "*"
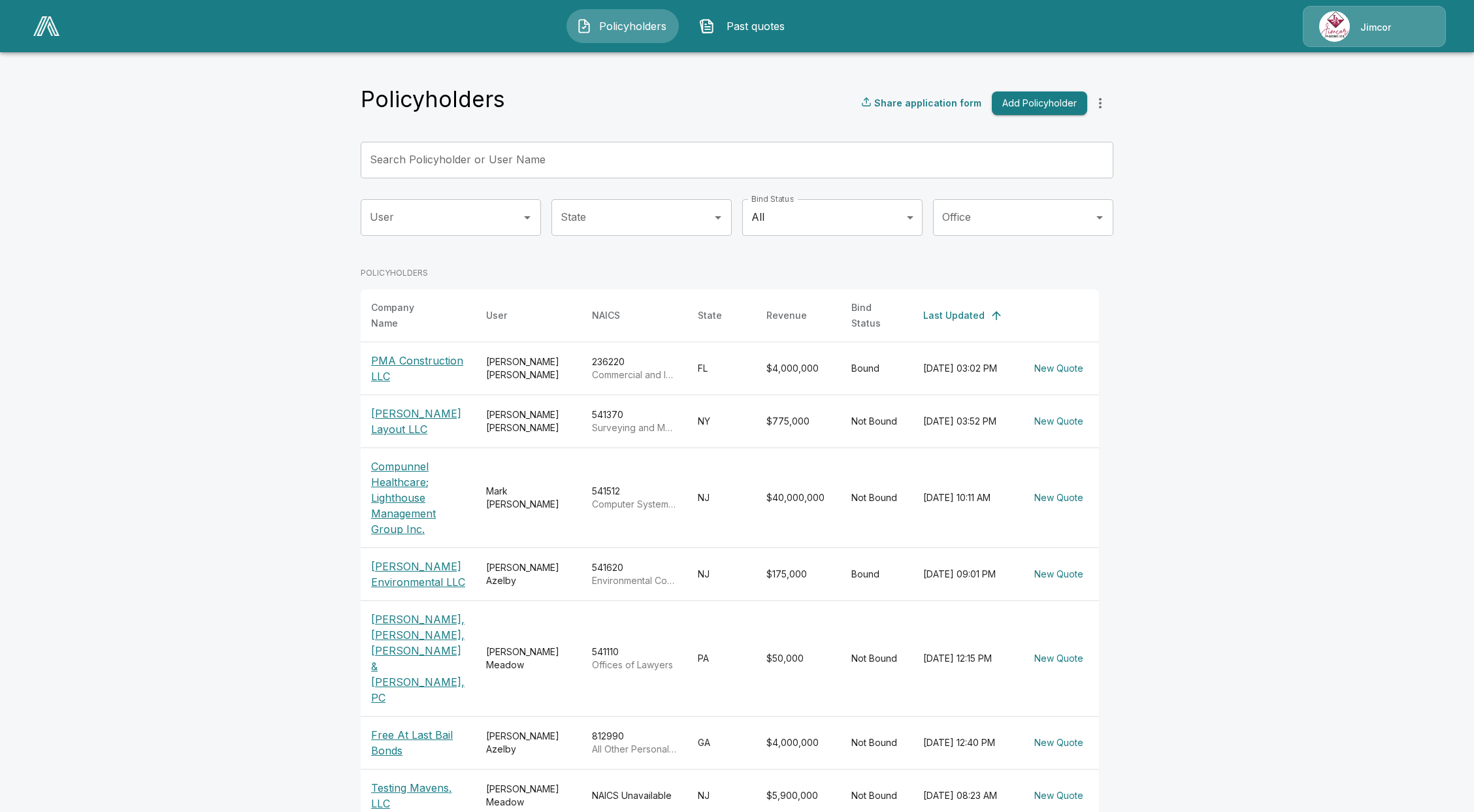
drag, startPoint x: 106, startPoint y: 418, endPoint x: 126, endPoint y: 415, distance: 20.2
click at [106, 418] on main "Policyholders Share application form Add Policyholder Search Policyholder or Us…" at bounding box center [737, 524] width 1474 height 1048
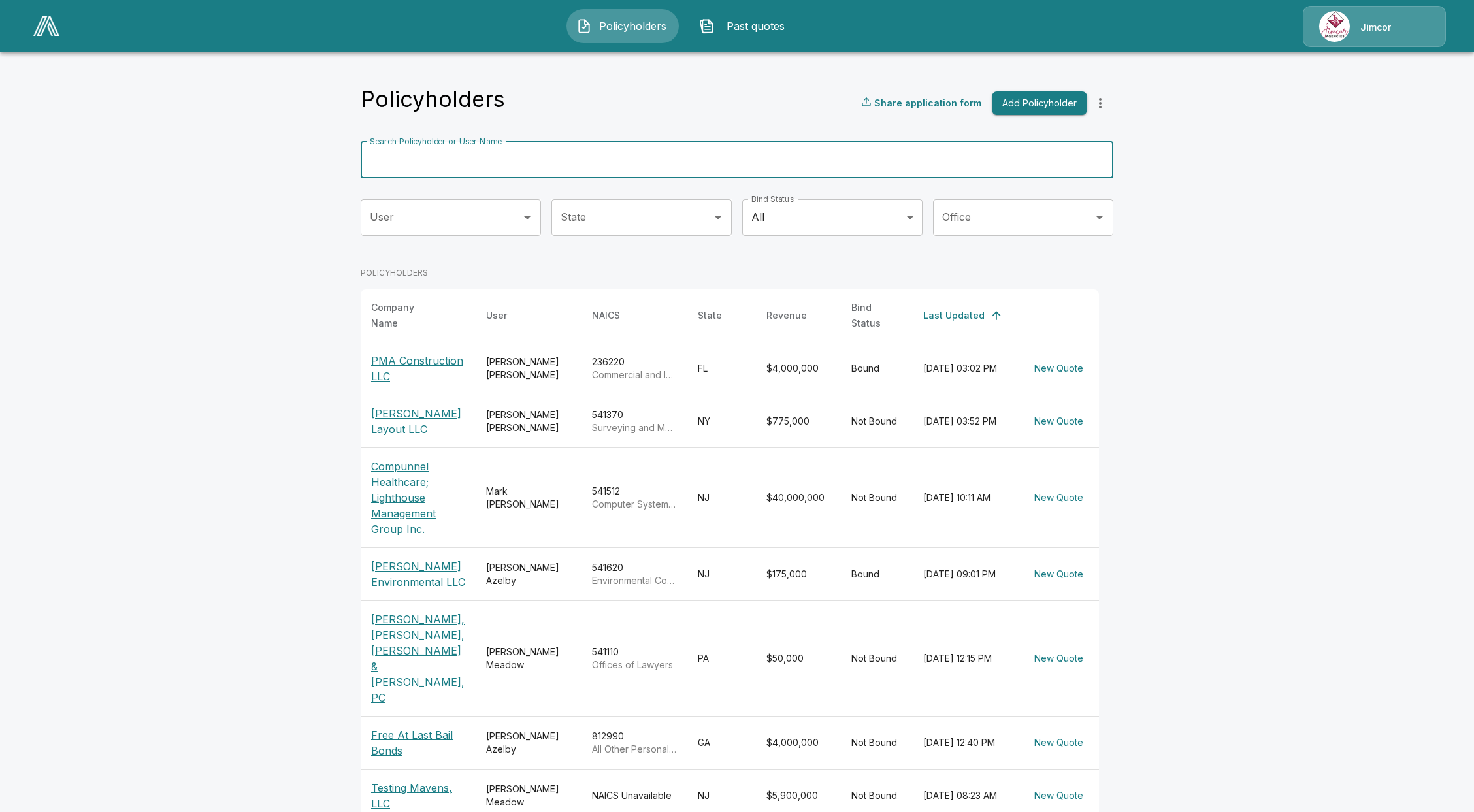
click at [528, 154] on input "Search Policyholder or User Name" at bounding box center [729, 159] width 738 height 36
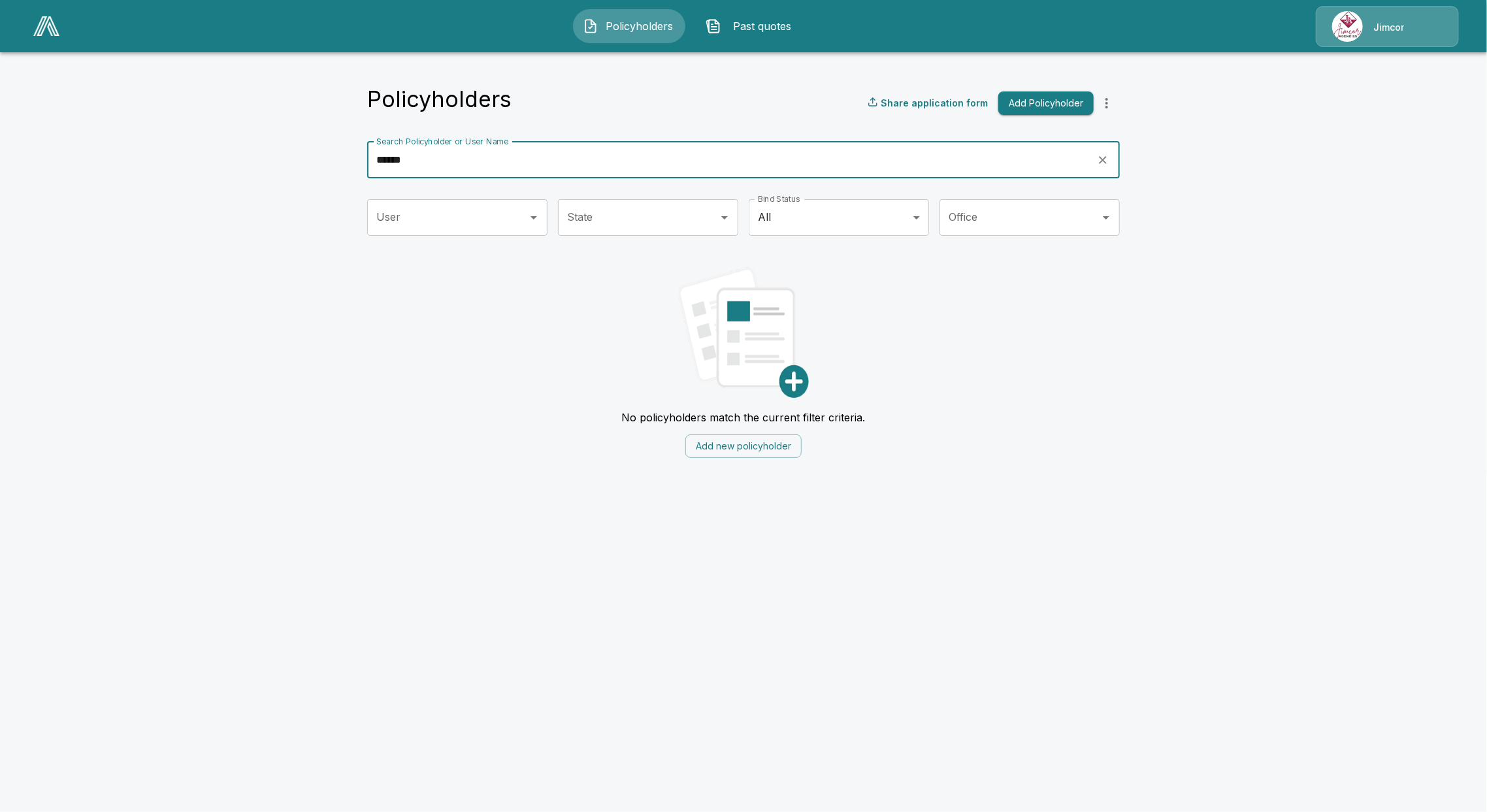
type input "******"
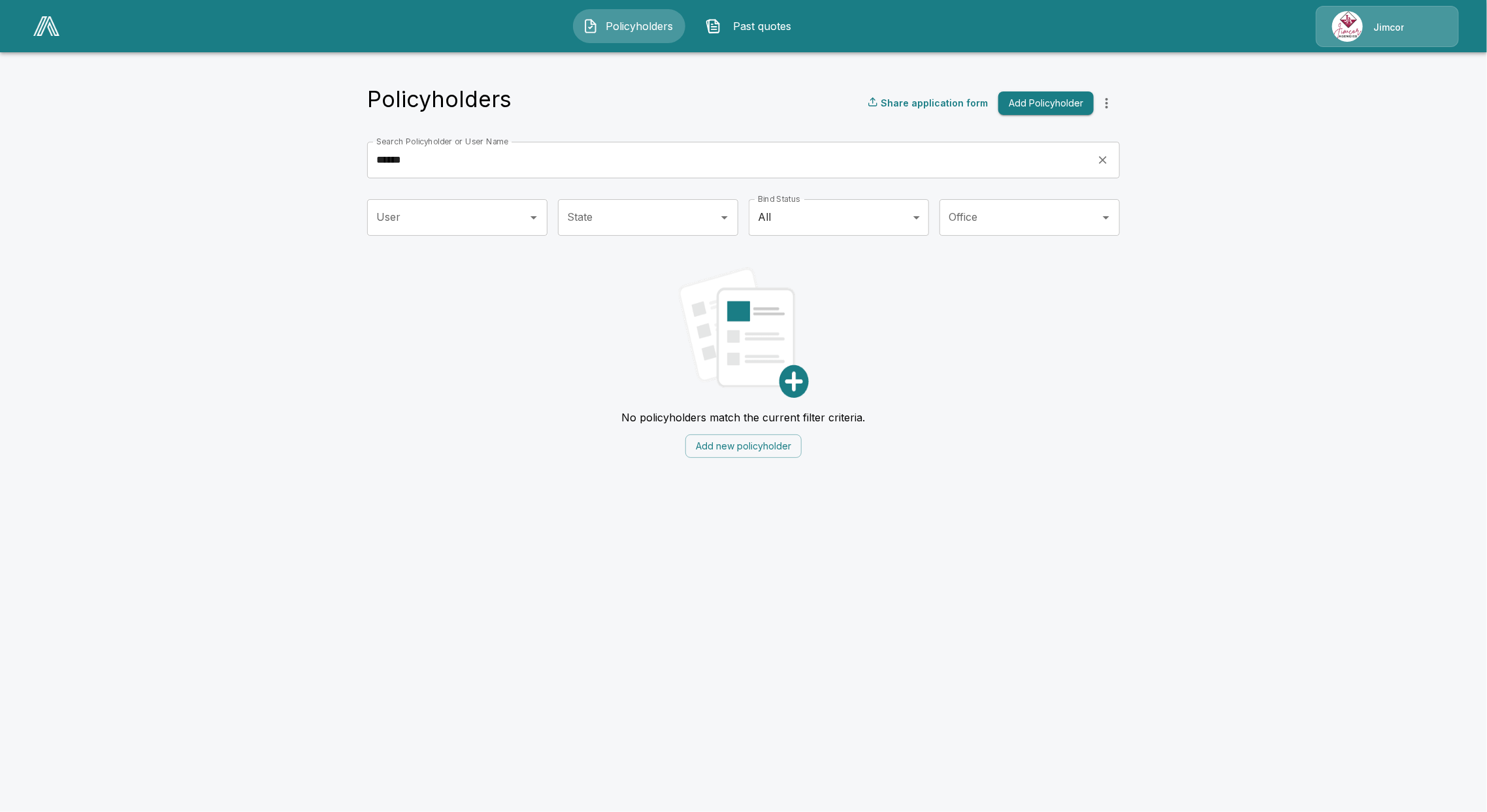
click at [758, 21] on span "Past quotes" at bounding box center [762, 26] width 72 height 16
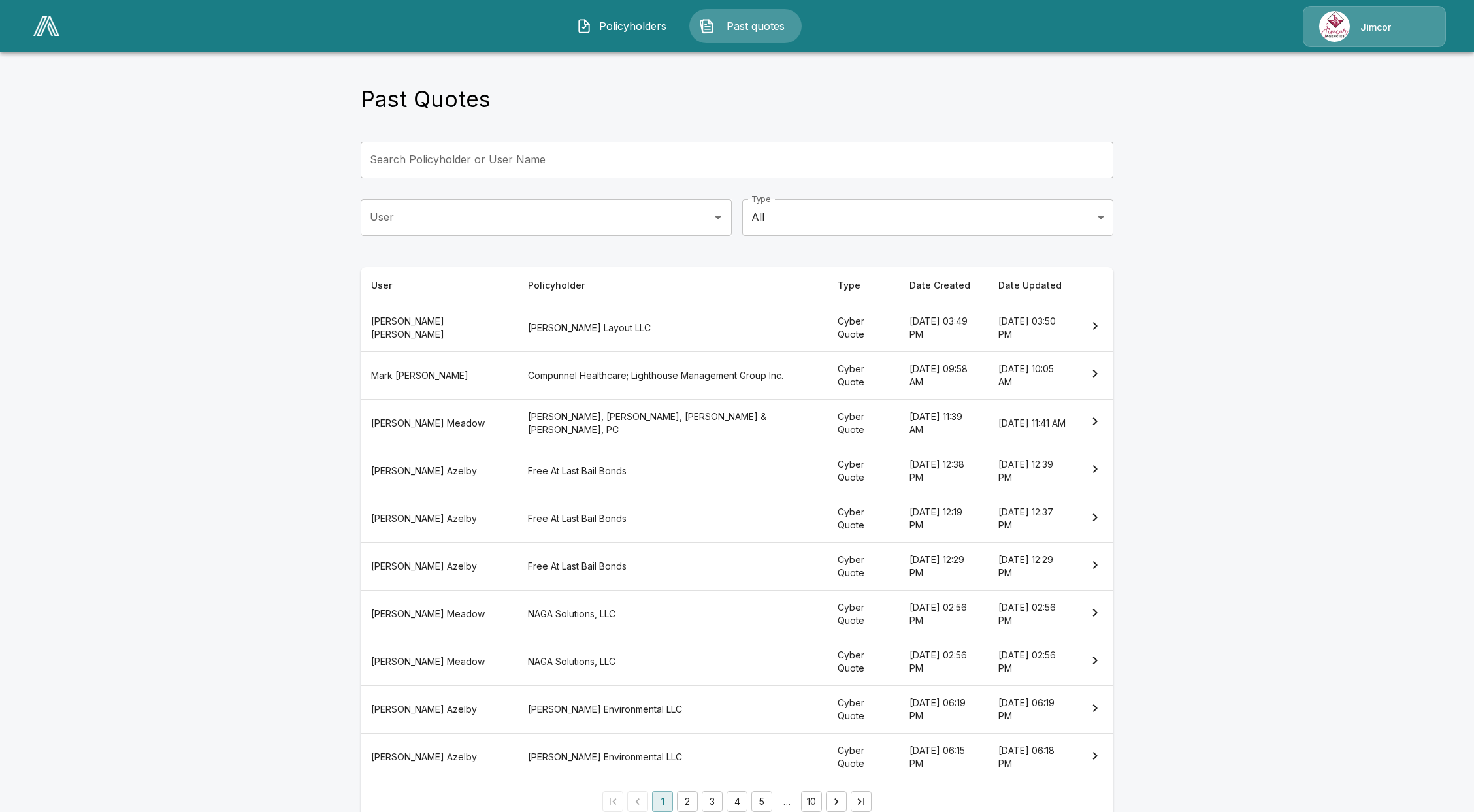
click at [713, 91] on div "Past Quotes" at bounding box center [737, 103] width 752 height 35
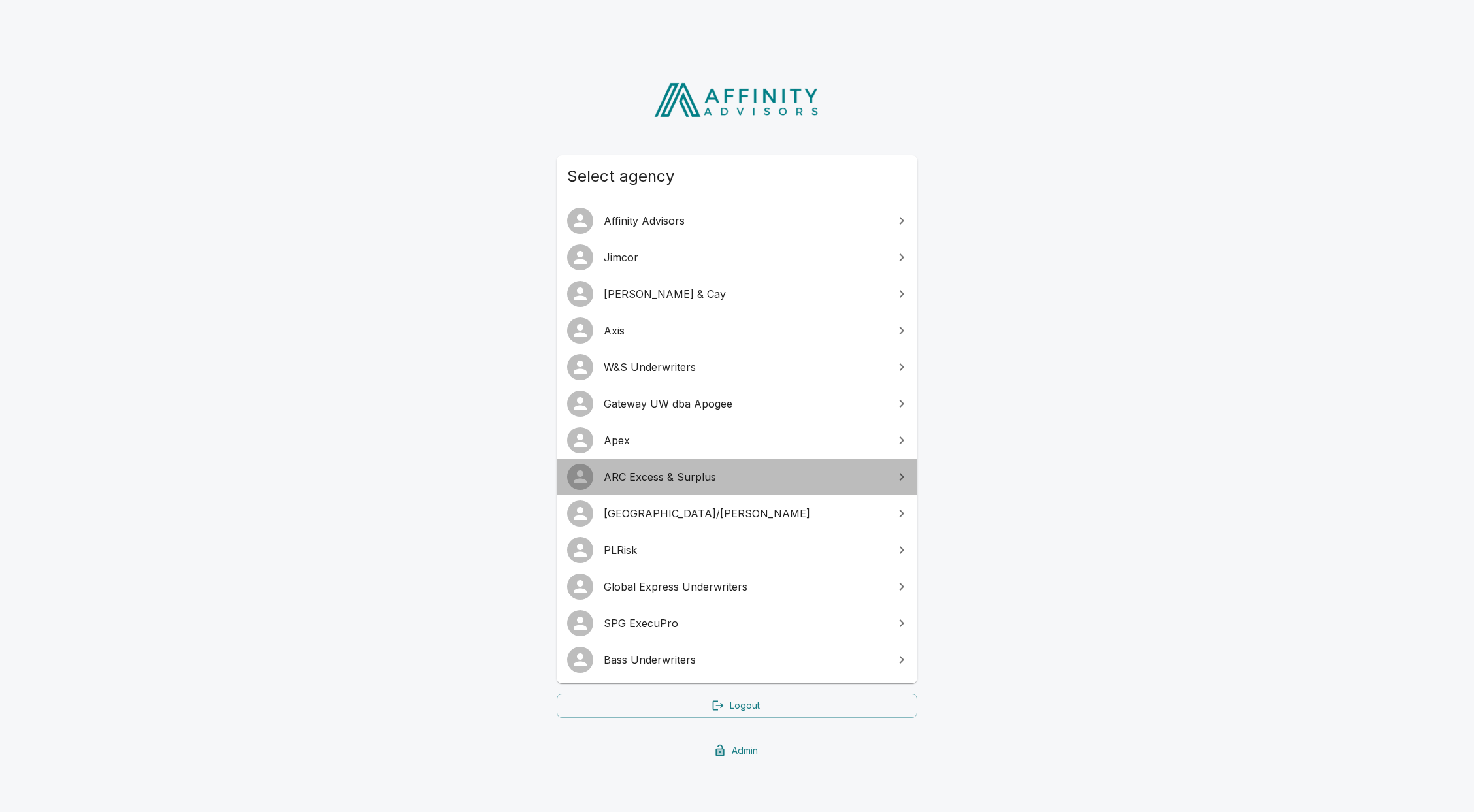
click at [659, 478] on span "ARC Excess & Surplus" at bounding box center [744, 476] width 282 height 16
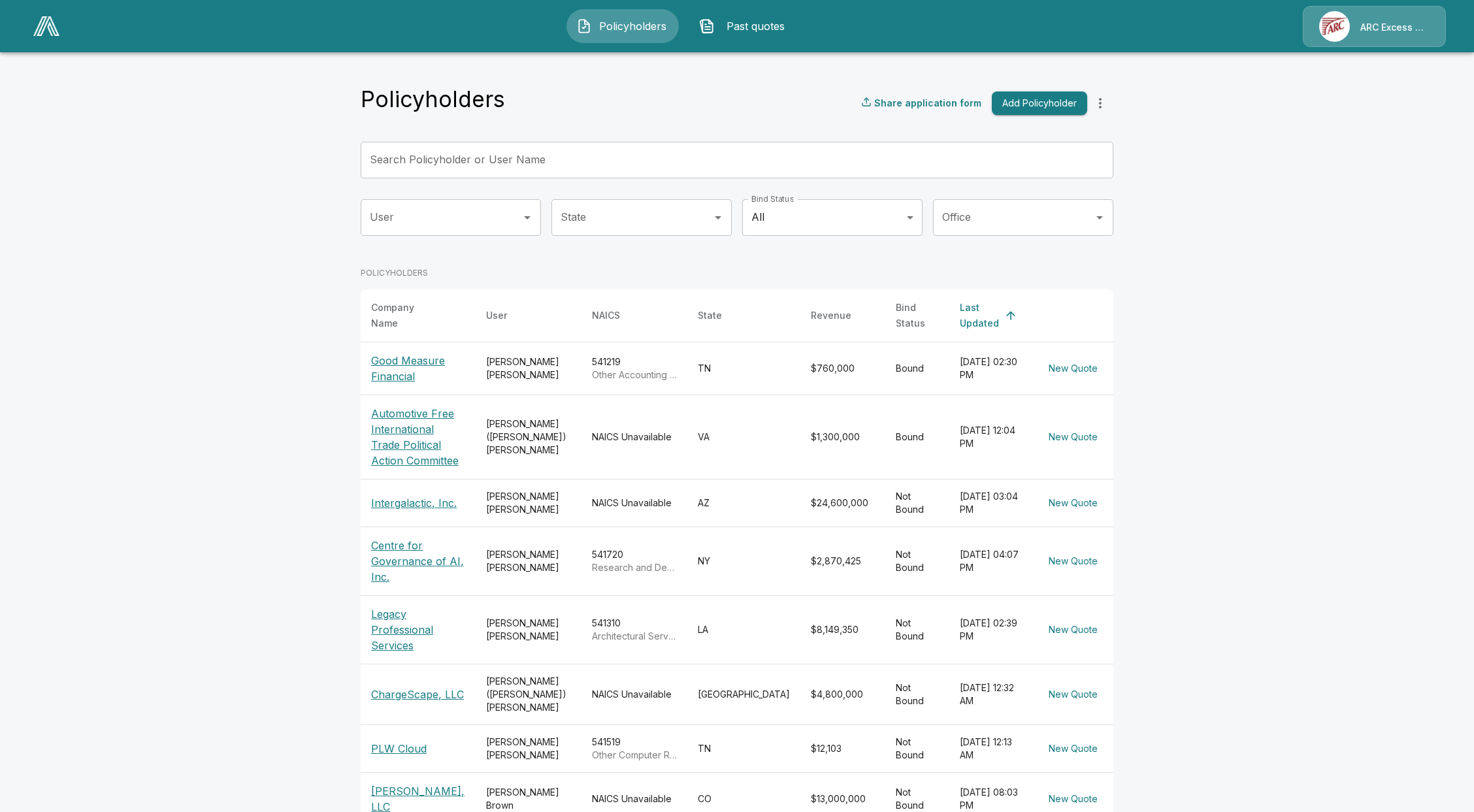
click at [1375, 21] on p "ARC Excess & Surplus" at bounding box center [1394, 27] width 69 height 13
click at [480, 217] on input "User" at bounding box center [441, 218] width 149 height 25
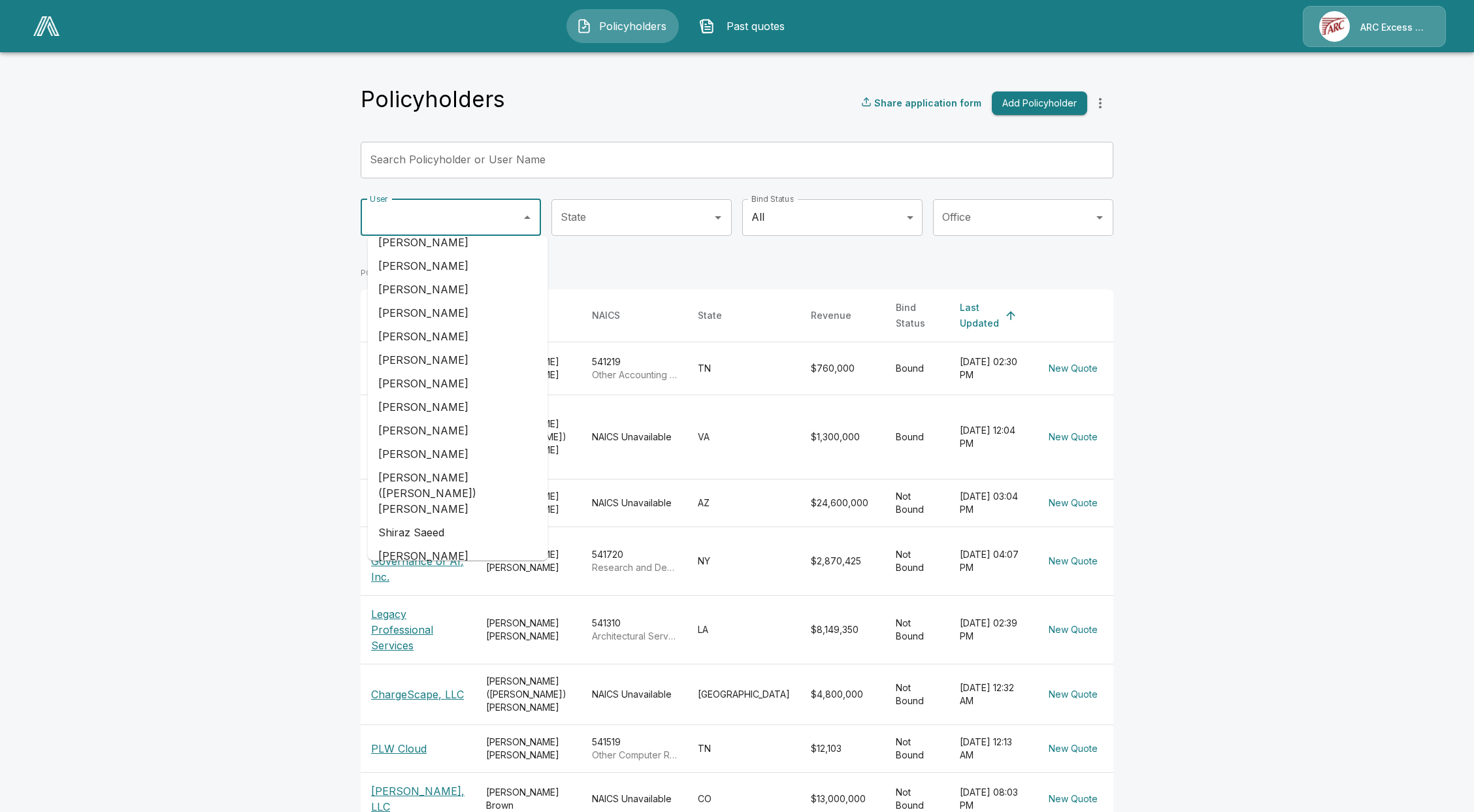
scroll to position [203, 0]
click at [454, 451] on li "[PERSON_NAME] ([PERSON_NAME]) [PERSON_NAME]" at bounding box center [458, 465] width 181 height 55
type input "**********"
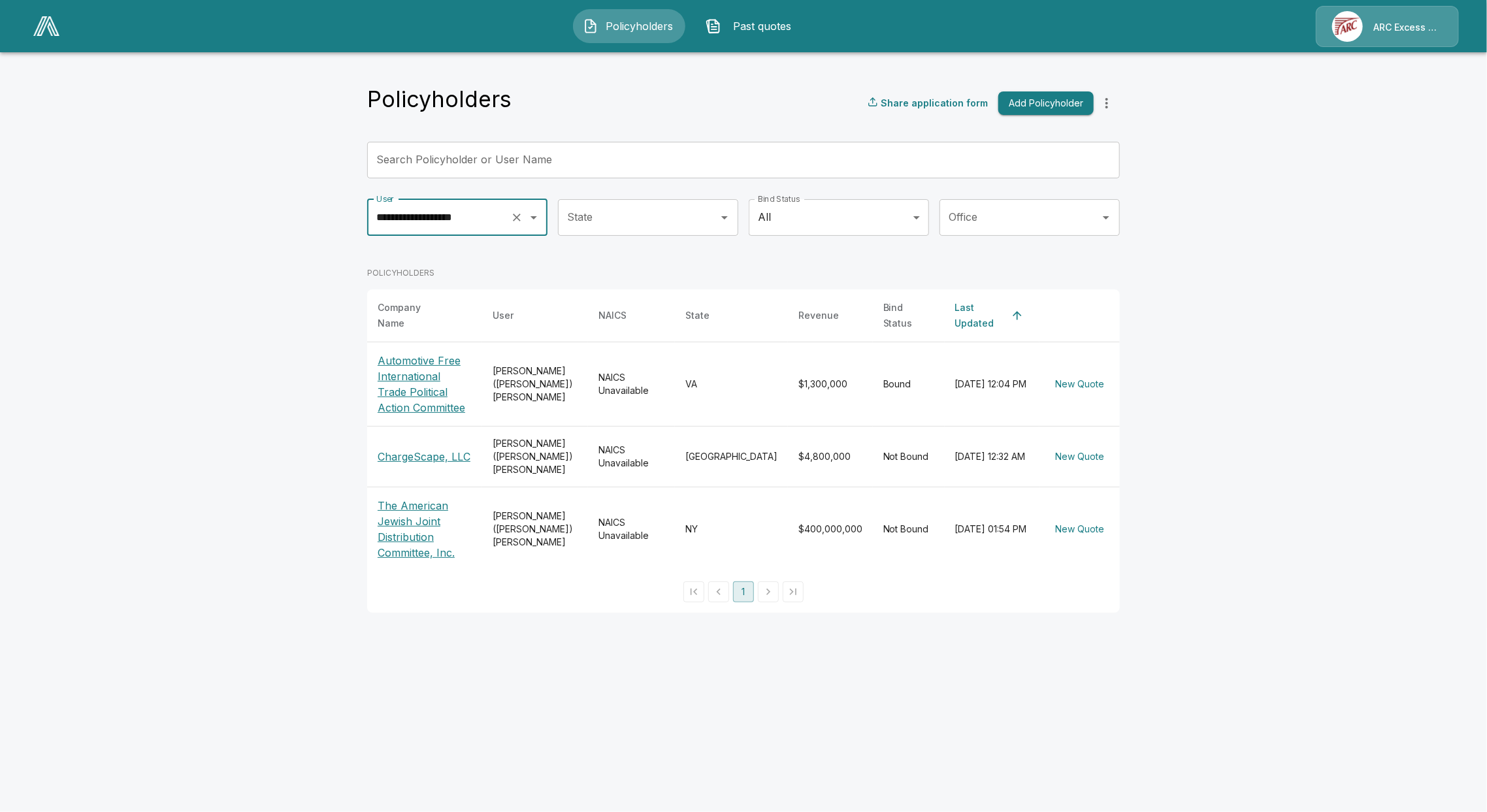
click at [227, 415] on main "**********" at bounding box center [744, 314] width 1487 height 628
click at [1398, 18] on div "ARC Excess & Surplus" at bounding box center [1387, 27] width 143 height 41
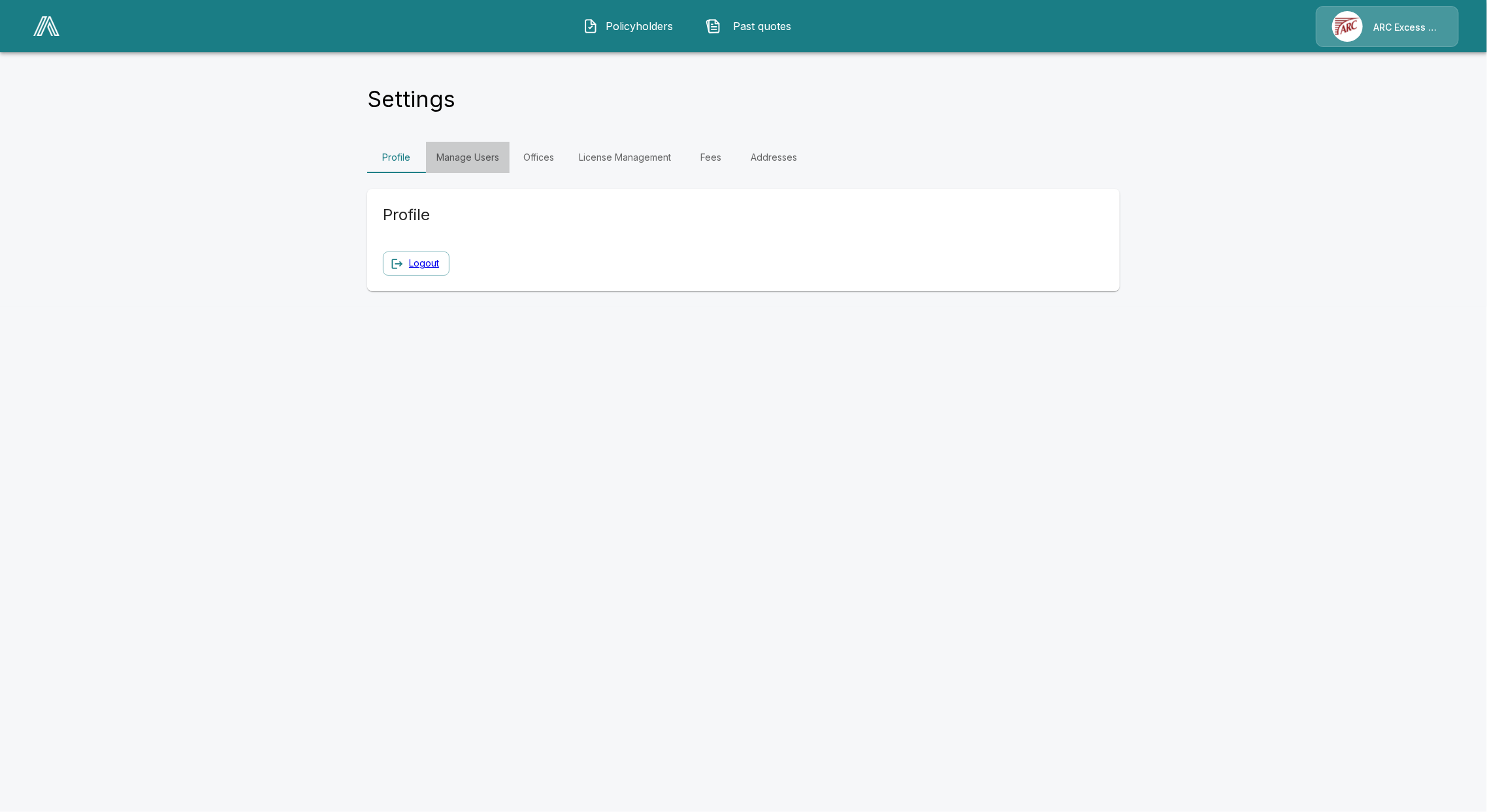
click at [486, 163] on link "Manage Users" at bounding box center [468, 157] width 84 height 32
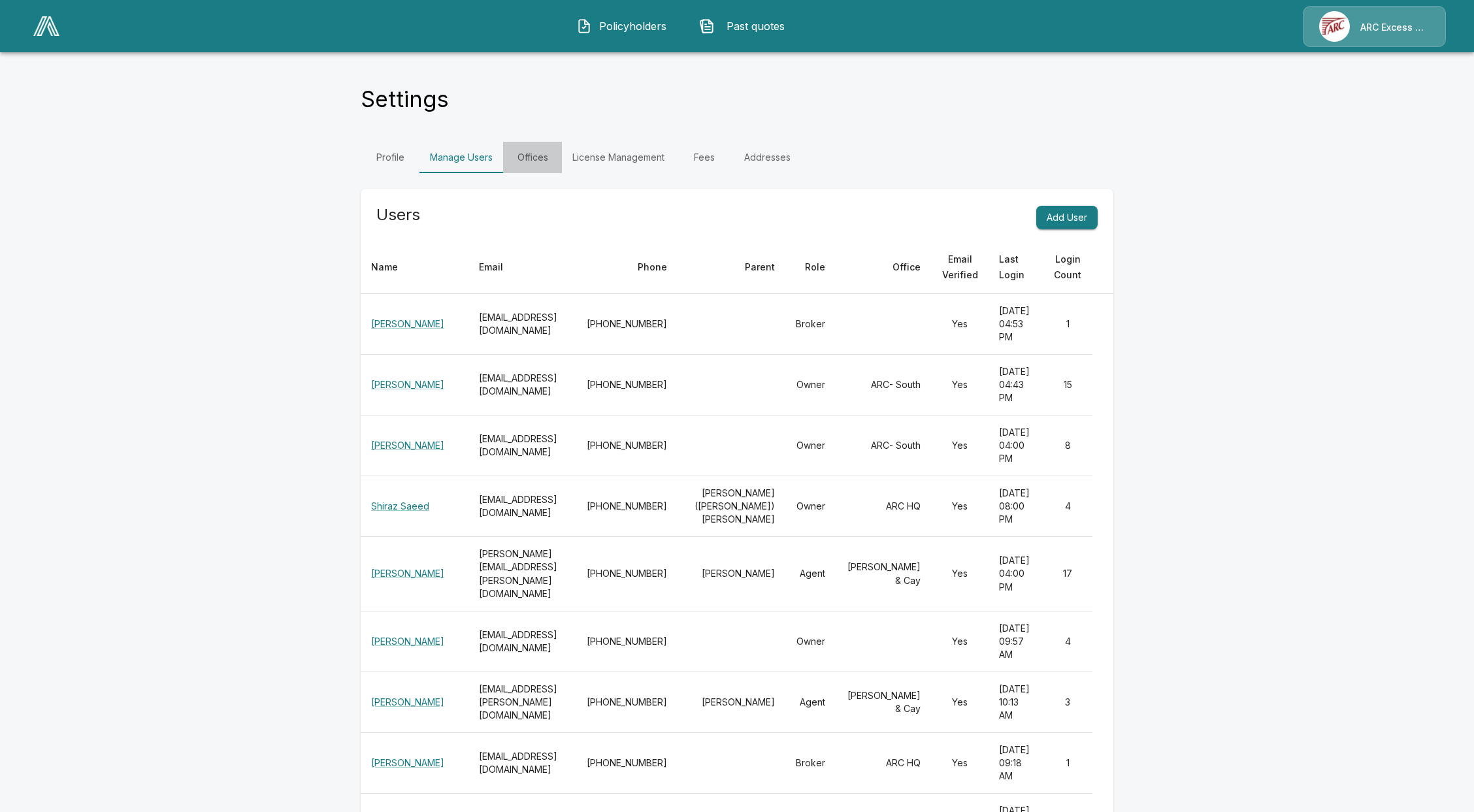
click at [538, 150] on link "Offices" at bounding box center [533, 157] width 59 height 32
click at [671, 157] on link "License Management" at bounding box center [618, 157] width 113 height 32
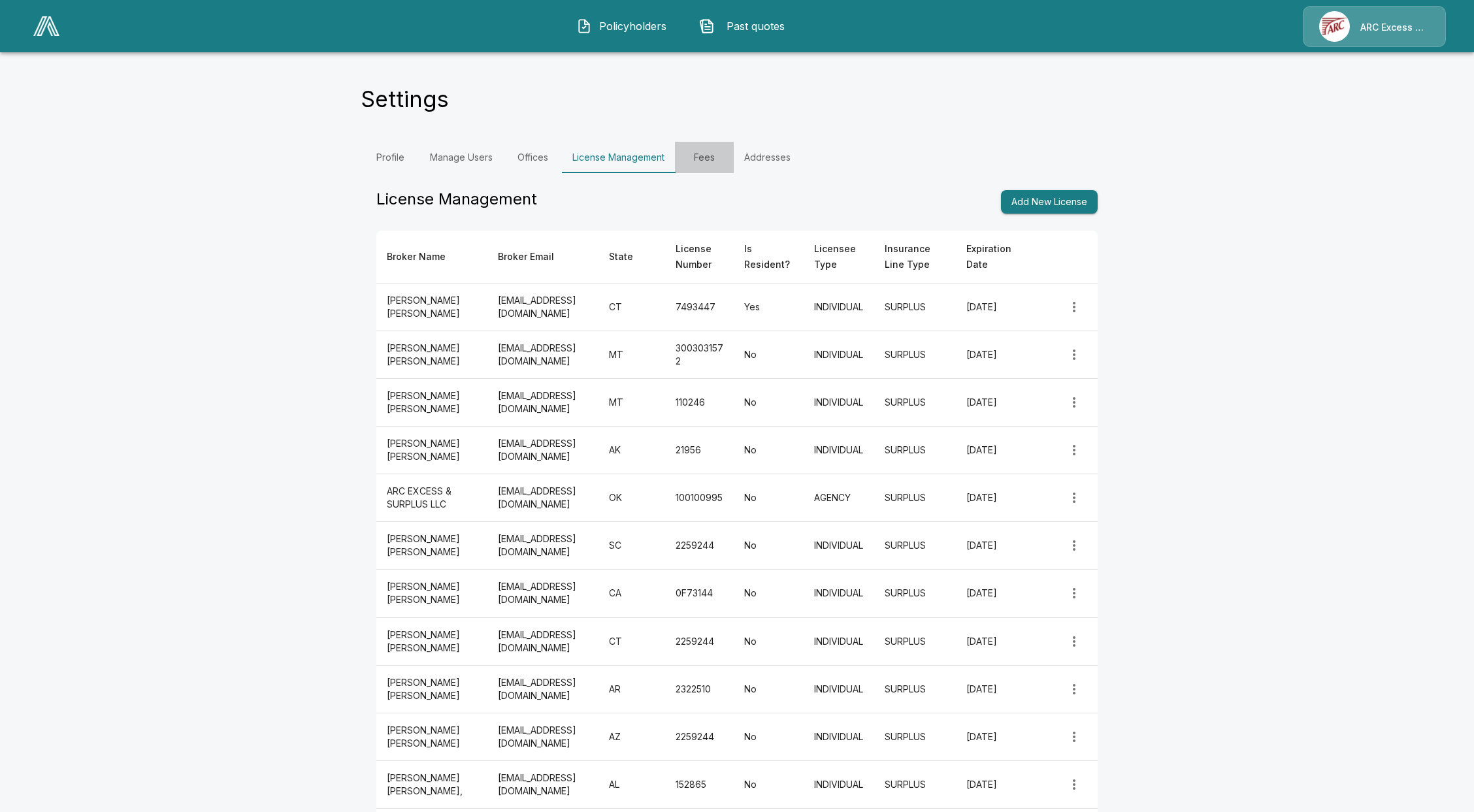
click at [716, 172] on link "Fees" at bounding box center [704, 157] width 59 height 32
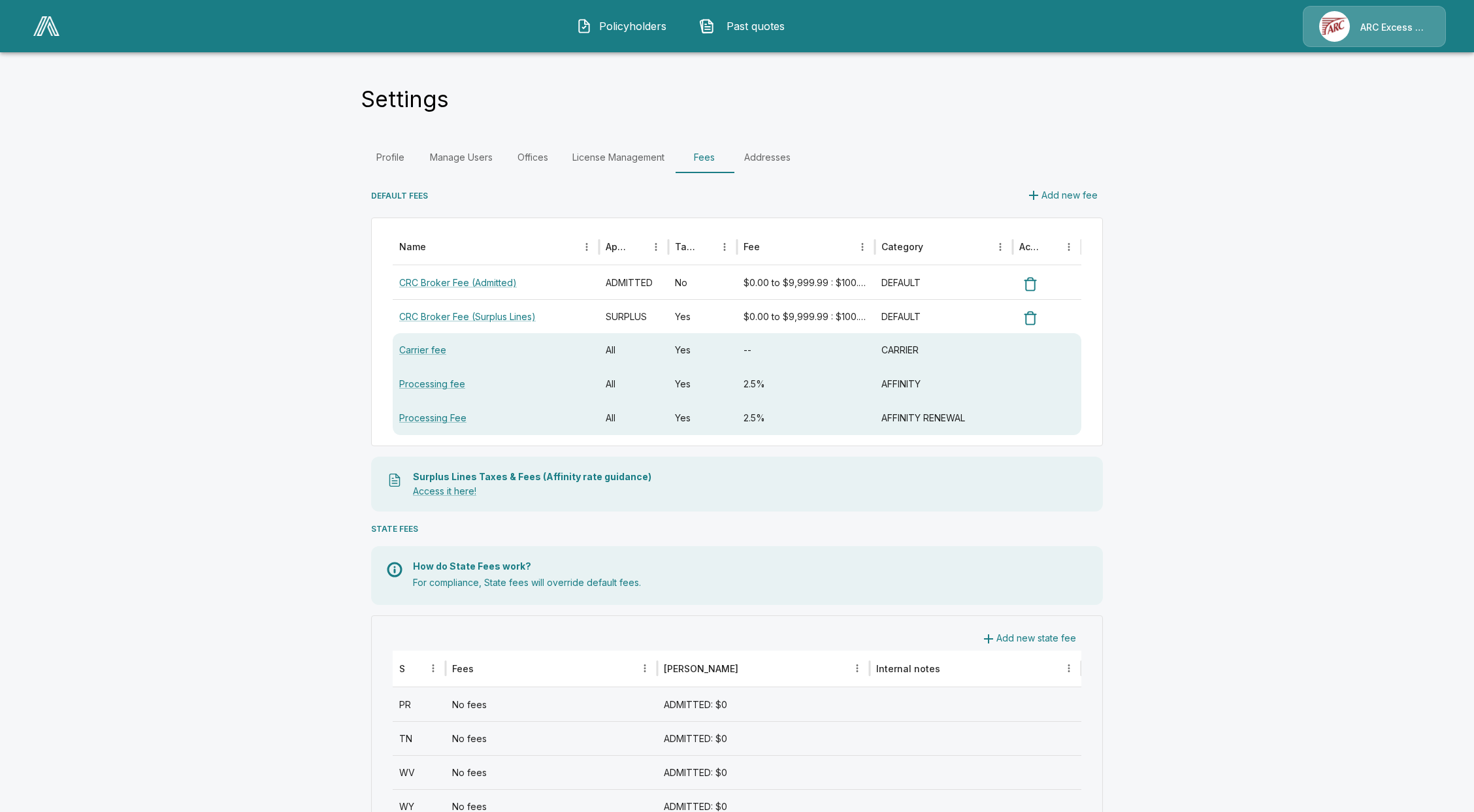
click at [467, 159] on link "Manage Users" at bounding box center [461, 157] width 84 height 32
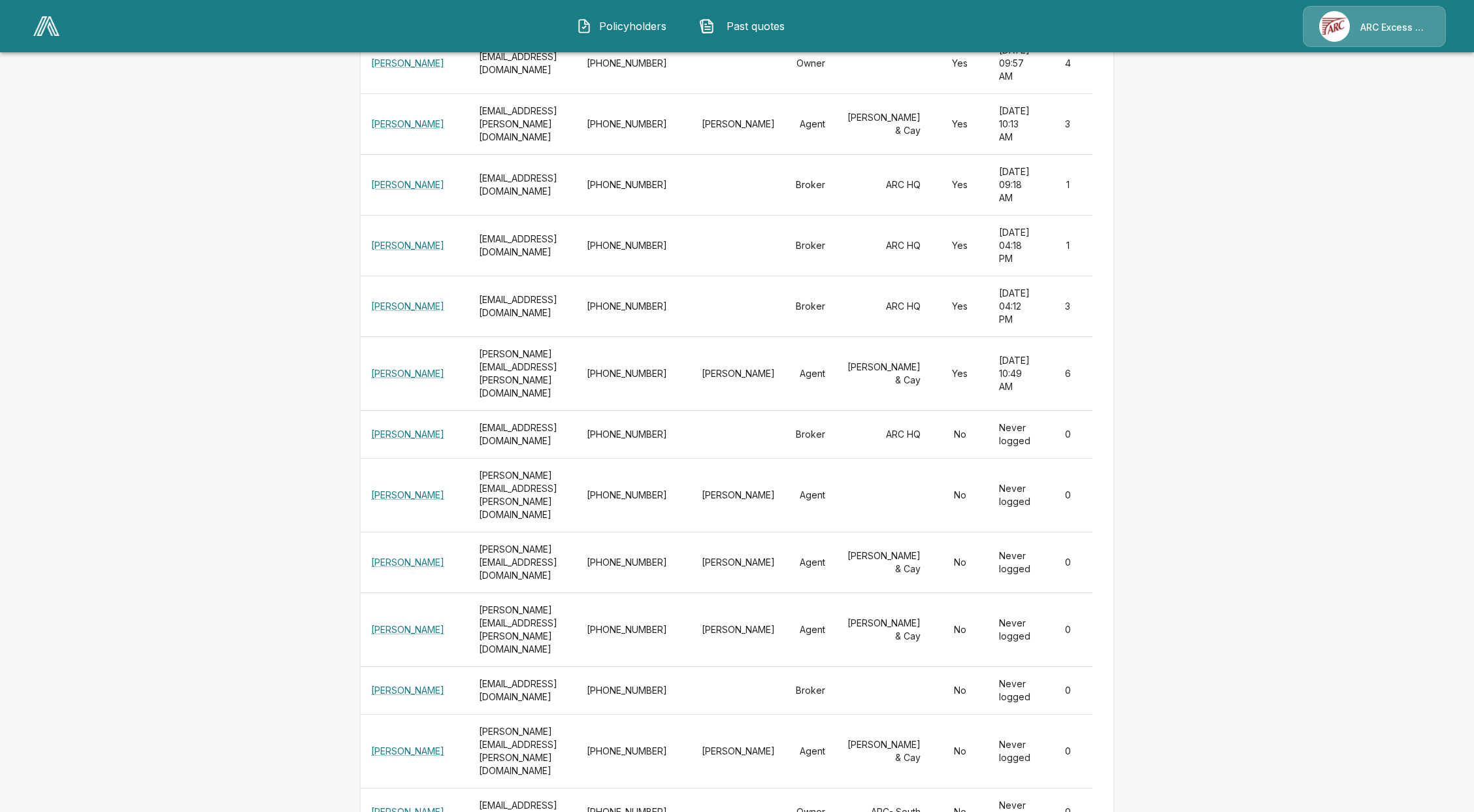
scroll to position [585, 0]
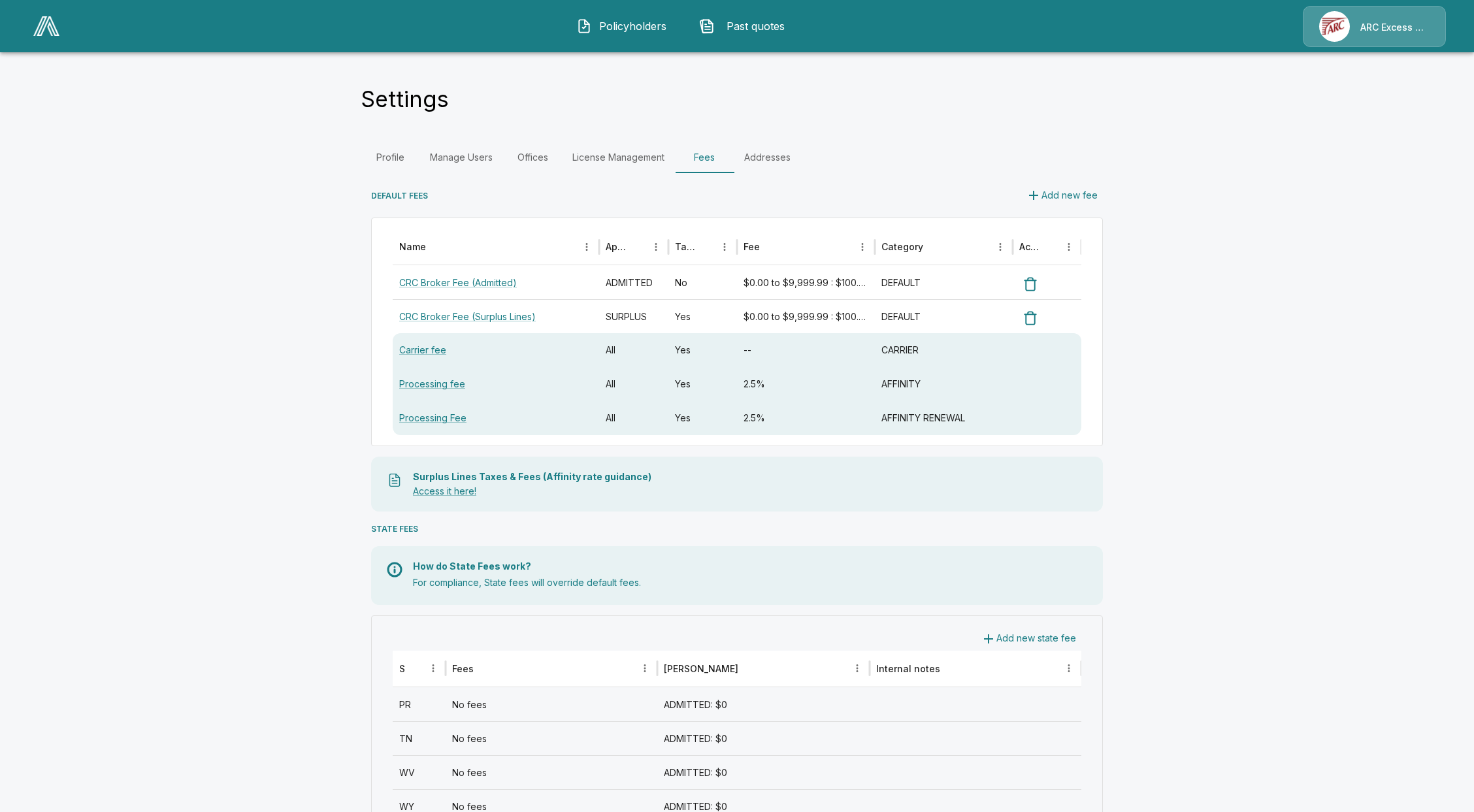
scroll to position [585, 0]
drag, startPoint x: 371, startPoint y: 540, endPoint x: 379, endPoint y: 538, distance: 8.2
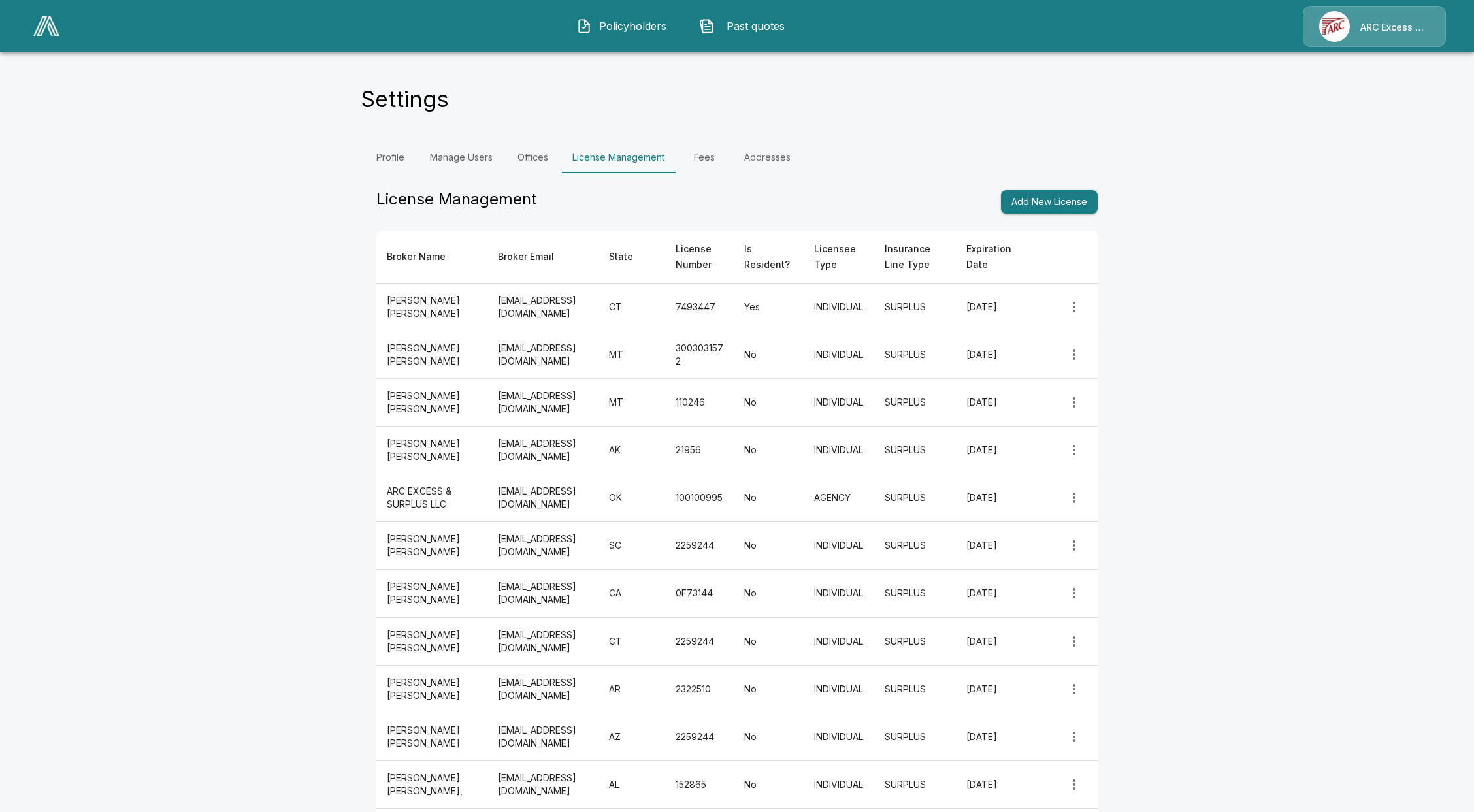
click at [599, 27] on span "Policyholders" at bounding box center [633, 26] width 72 height 16
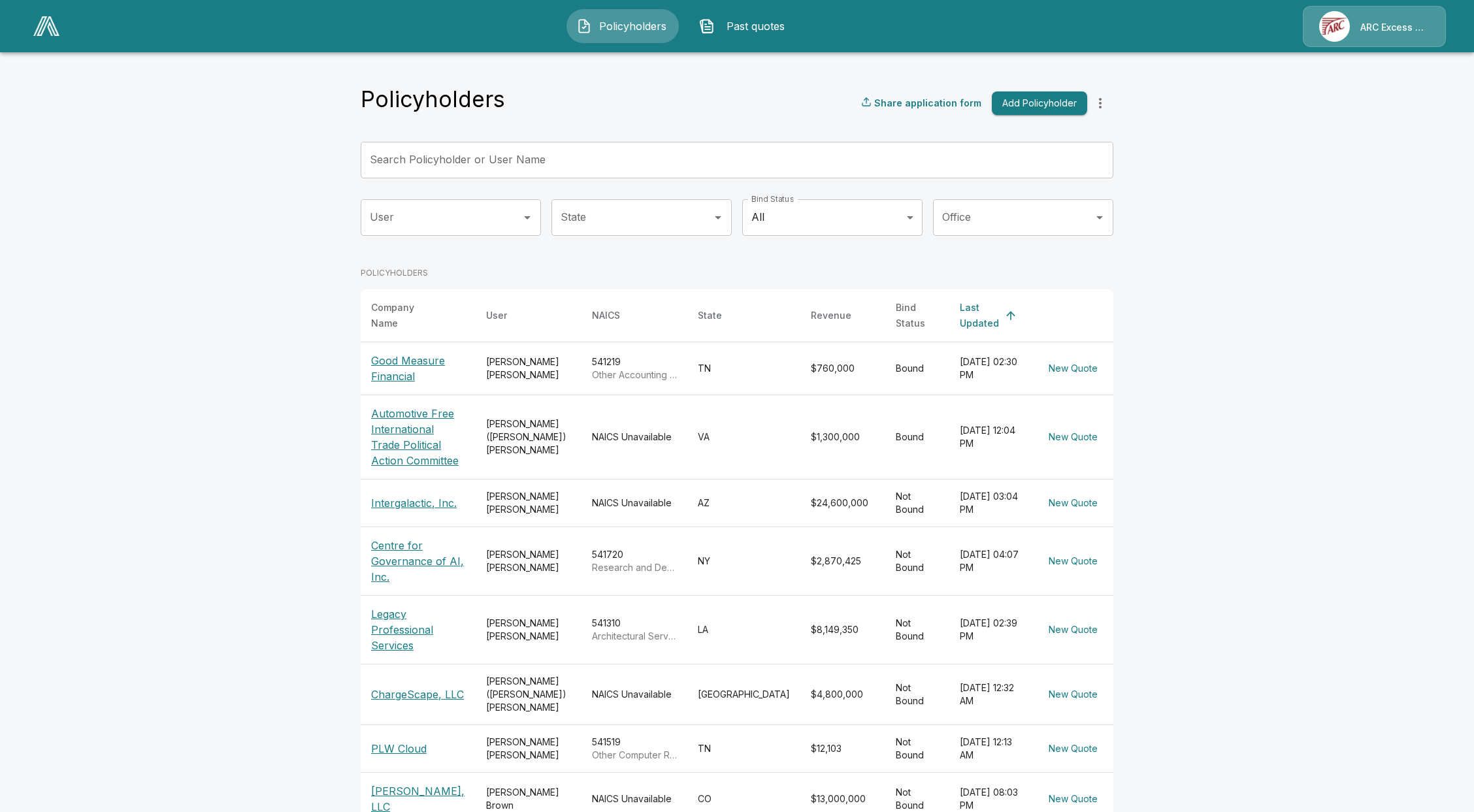
click at [742, 30] on span "Past quotes" at bounding box center [756, 26] width 72 height 16
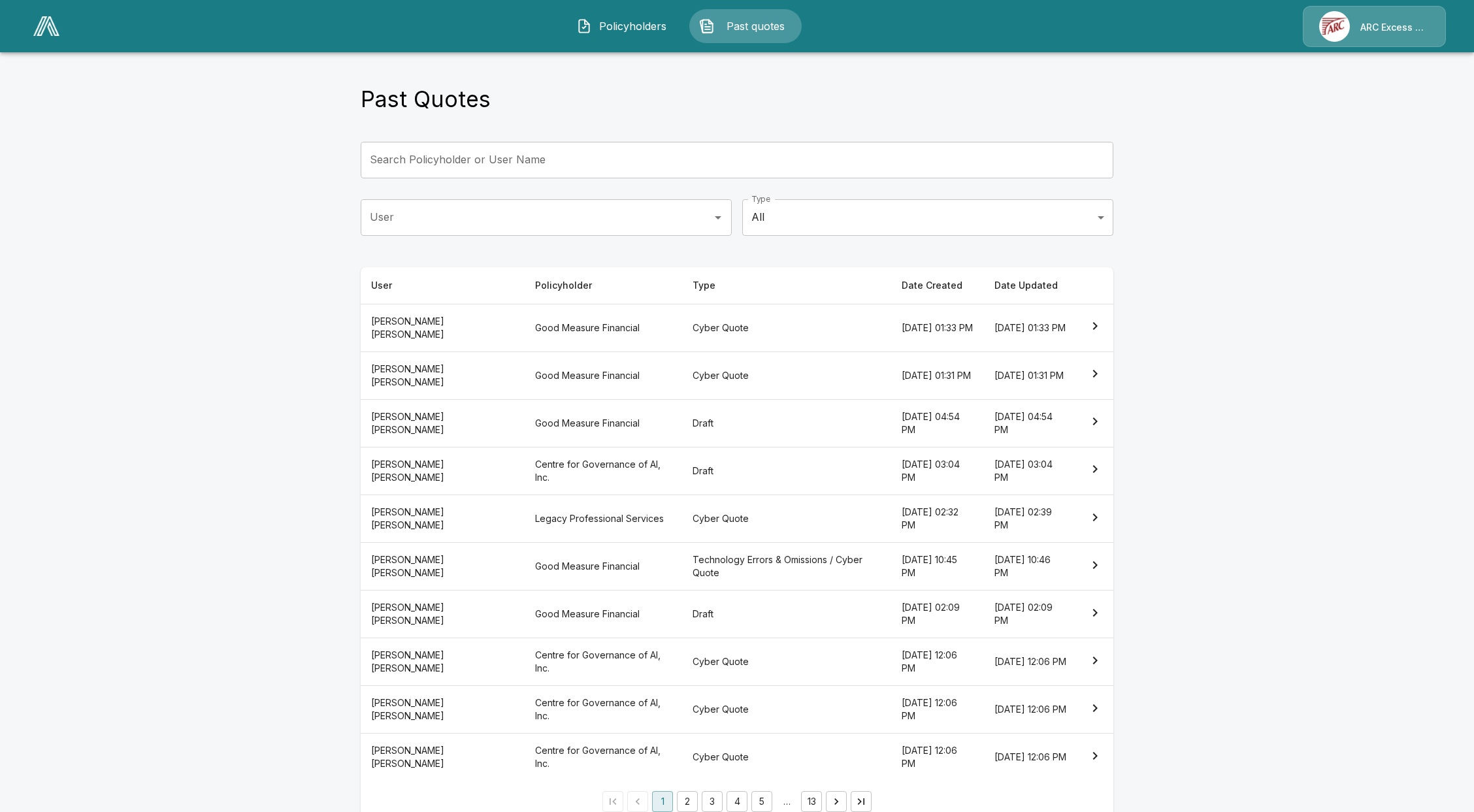
click at [642, 27] on span "Policyholders" at bounding box center [633, 26] width 72 height 16
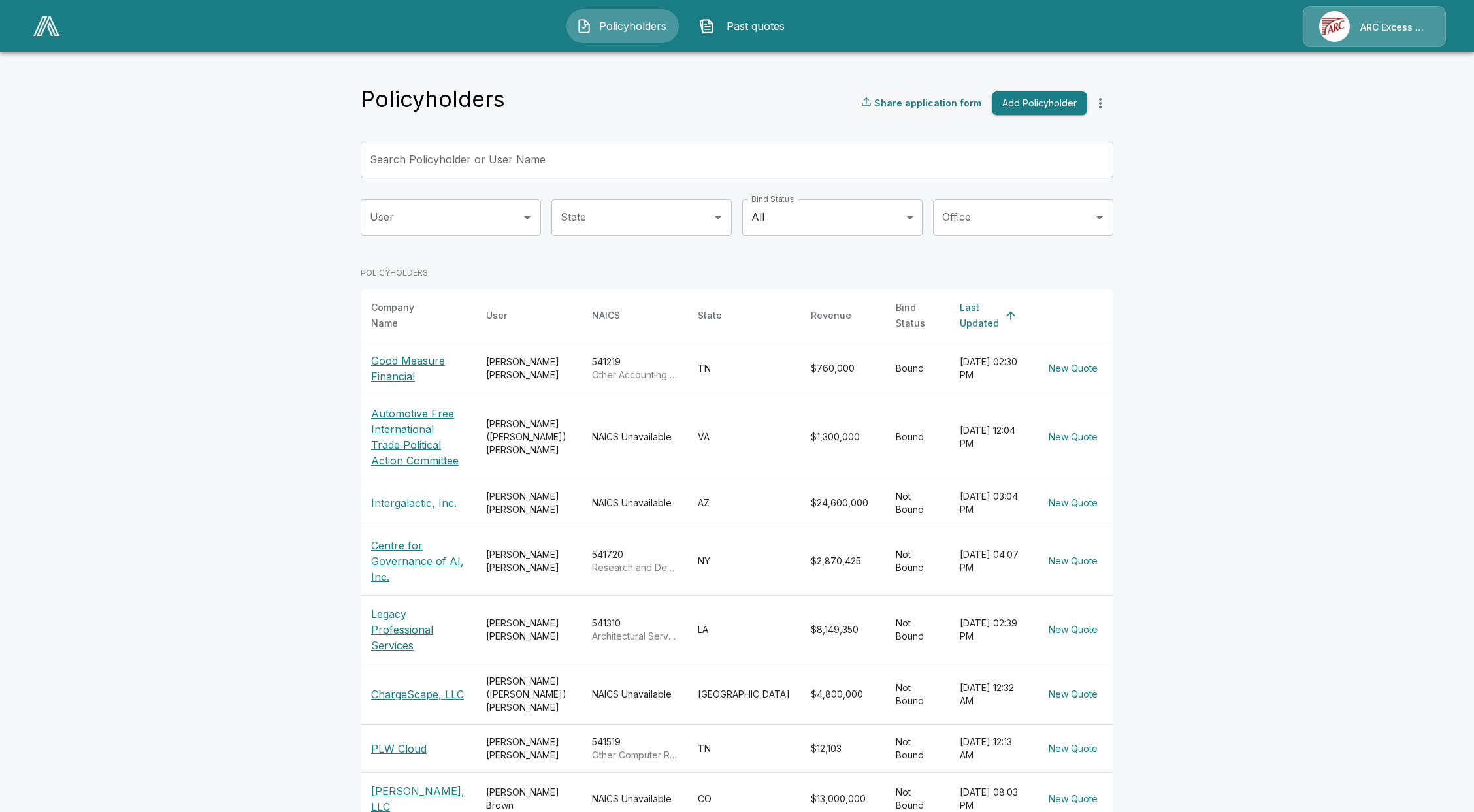
click at [524, 154] on input "Search Policyholder or User Name" at bounding box center [729, 159] width 738 height 36
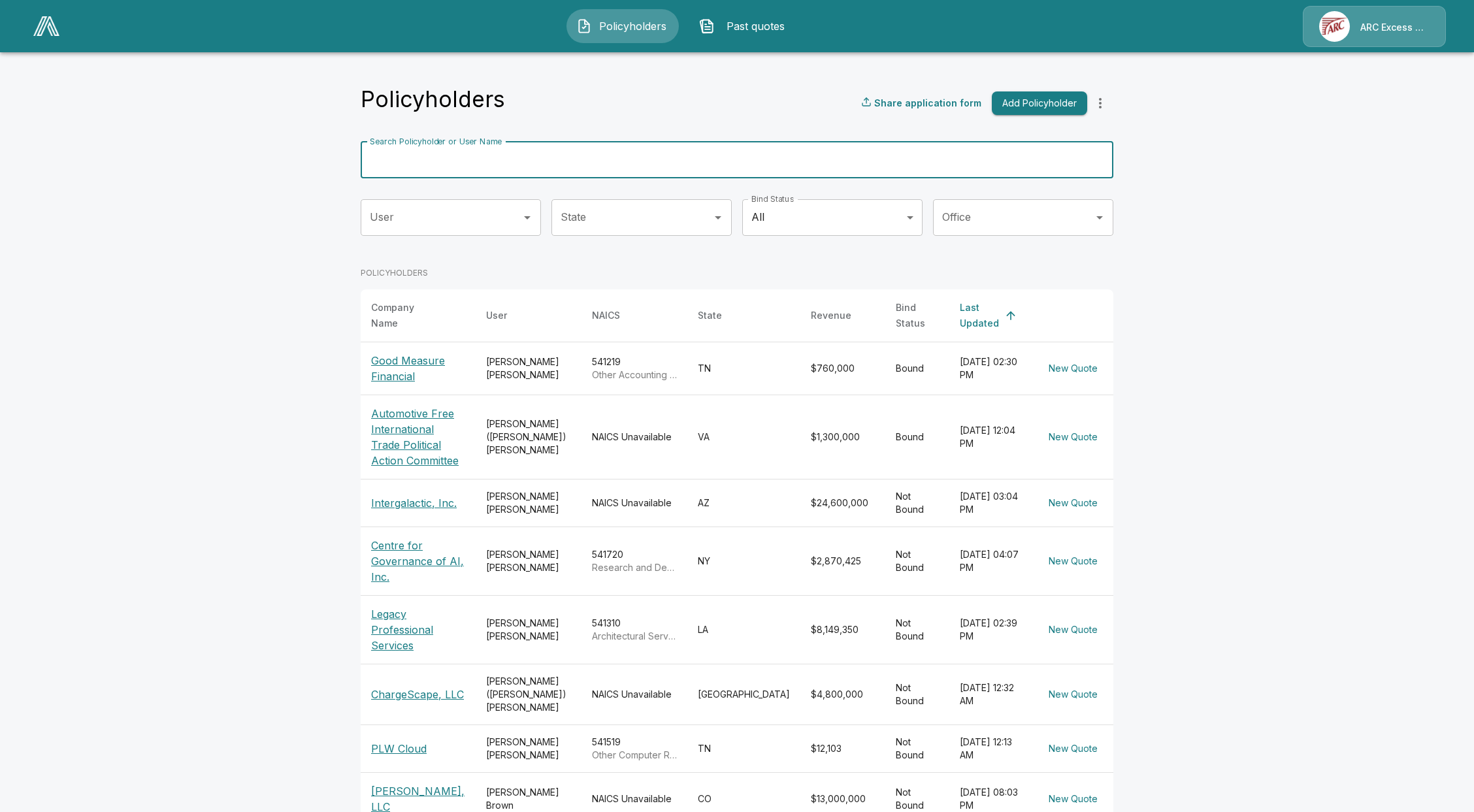
click at [716, 162] on input "Search Policyholder or User Name" at bounding box center [729, 159] width 738 height 36
click at [737, 158] on input "Search Policyholder or User Name" at bounding box center [729, 159] width 738 height 36
